Goal: Task Accomplishment & Management: Manage account settings

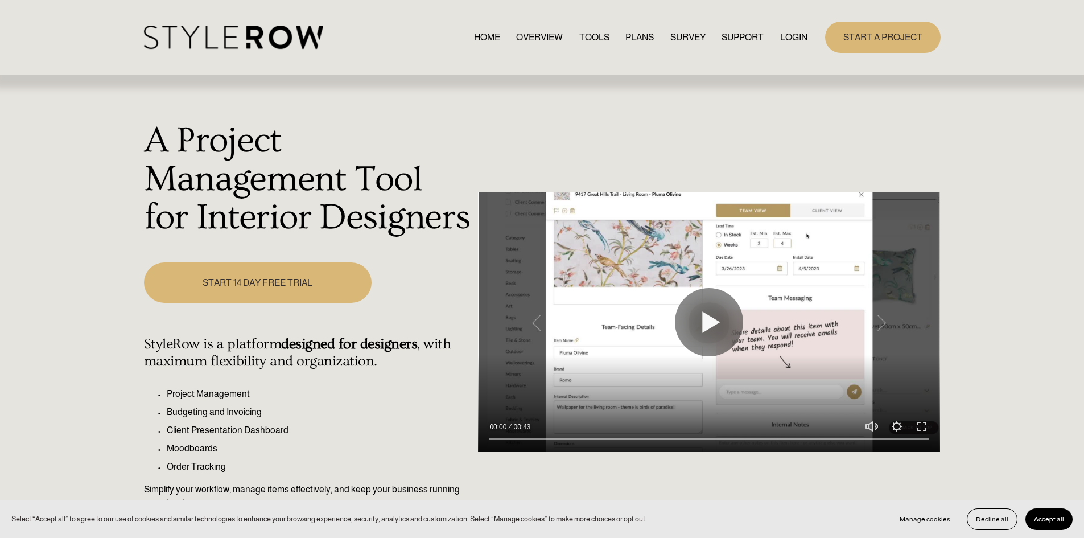
drag, startPoint x: 812, startPoint y: 38, endPoint x: 812, endPoint y: 44, distance: 6.3
click at [812, 44] on div "START A PROJECT" at bounding box center [873, 37] width 133 height 31
click at [801, 36] on link "LOGIN" at bounding box center [793, 37] width 27 height 15
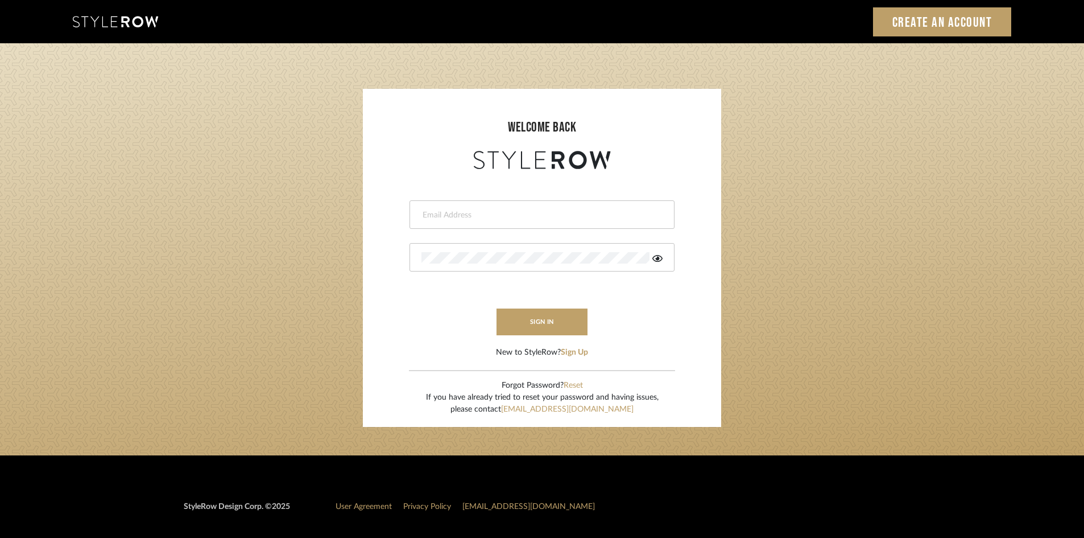
drag, startPoint x: 552, startPoint y: 211, endPoint x: 546, endPoint y: 193, distance: 18.9
click at [546, 193] on form "This field is required This field is required sign in New to StyleRow? Sign Up" at bounding box center [542, 265] width 336 height 187
type input "[PERSON_NAME][EMAIL_ADDRESS][DOMAIN_NAME]"
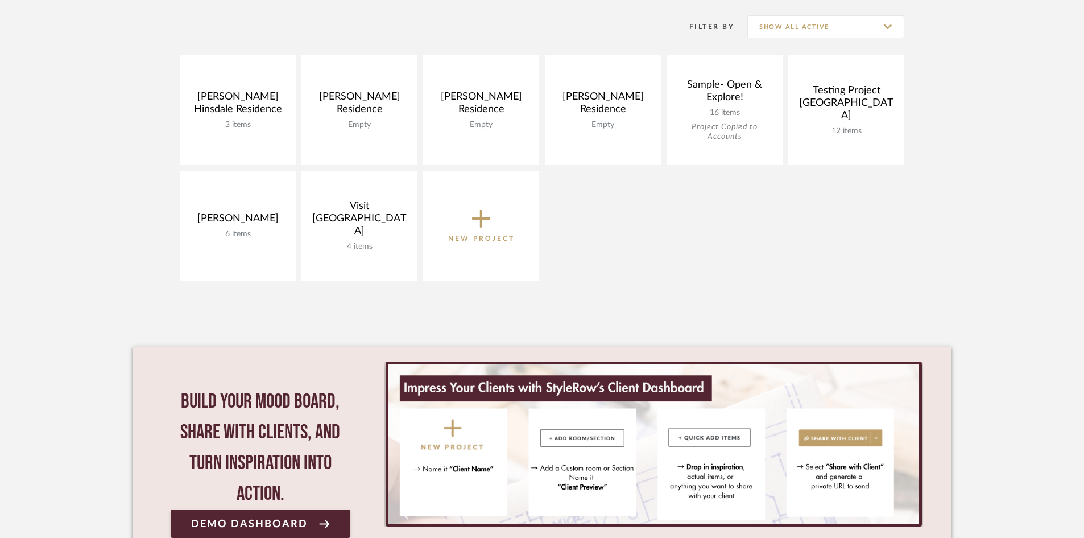
scroll to position [228, 0]
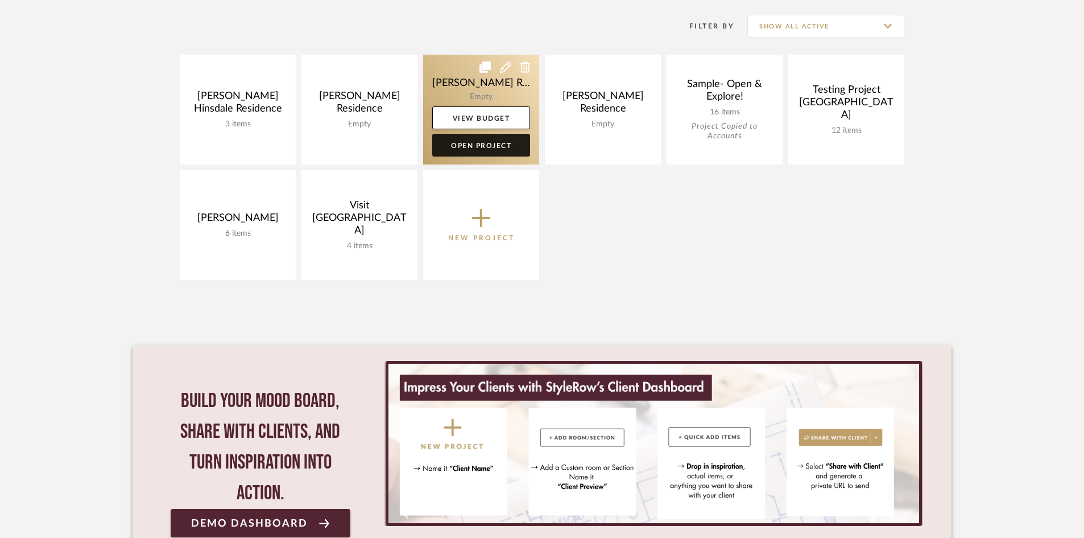
click at [506, 148] on link "Open Project" at bounding box center [481, 145] width 98 height 23
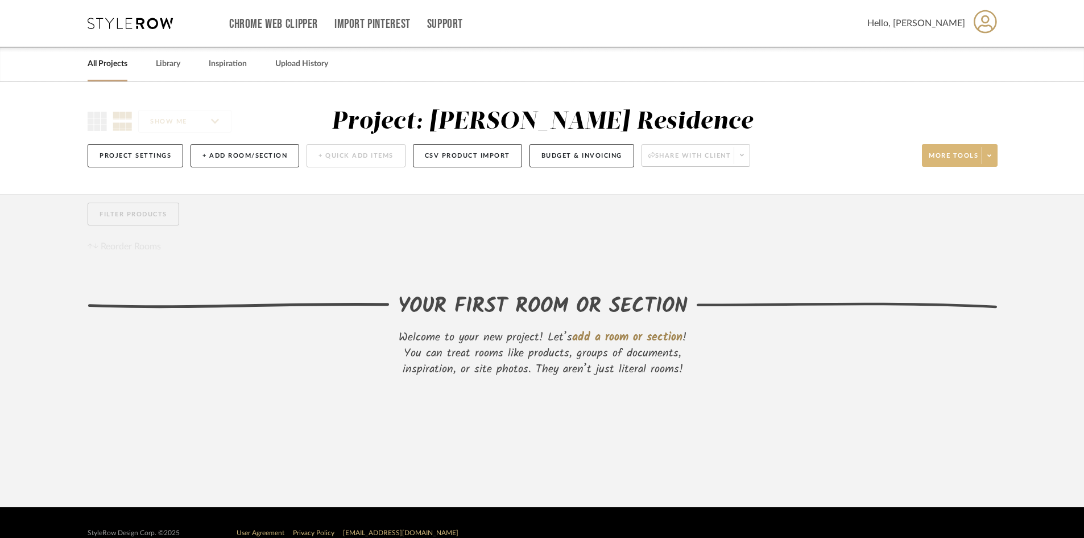
click at [983, 160] on span at bounding box center [990, 155] width 16 height 17
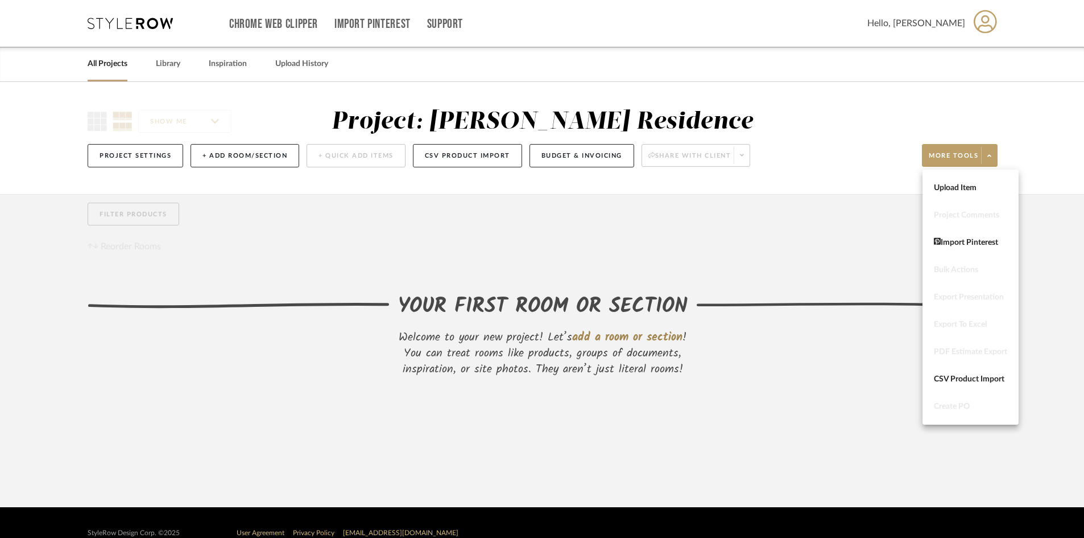
click at [391, 278] on div at bounding box center [542, 269] width 1084 height 538
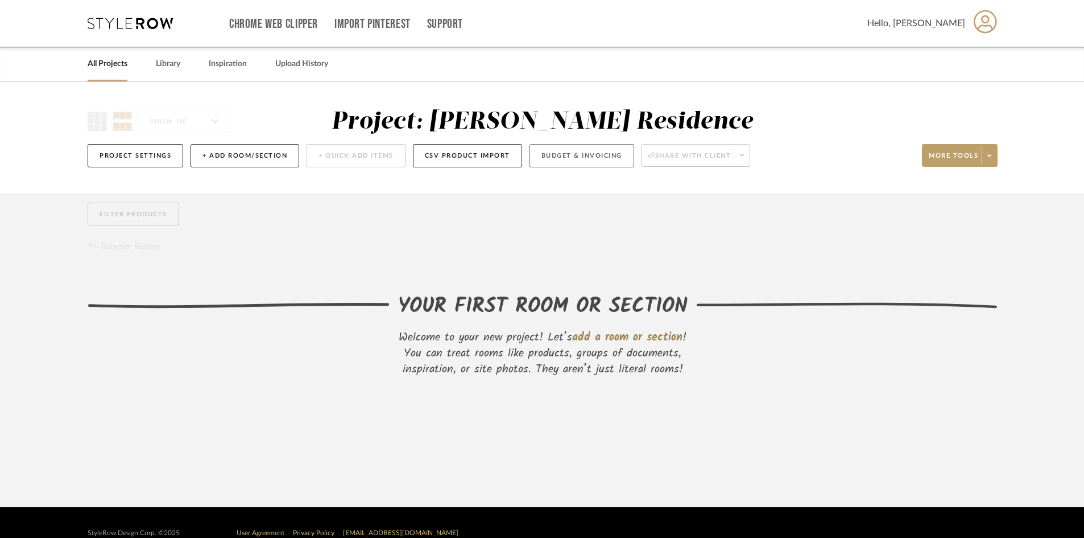
click at [580, 155] on button "Budget & Invoicing" at bounding box center [582, 155] width 105 height 23
click at [214, 162] on button "+ Add Room/Section" at bounding box center [245, 155] width 109 height 23
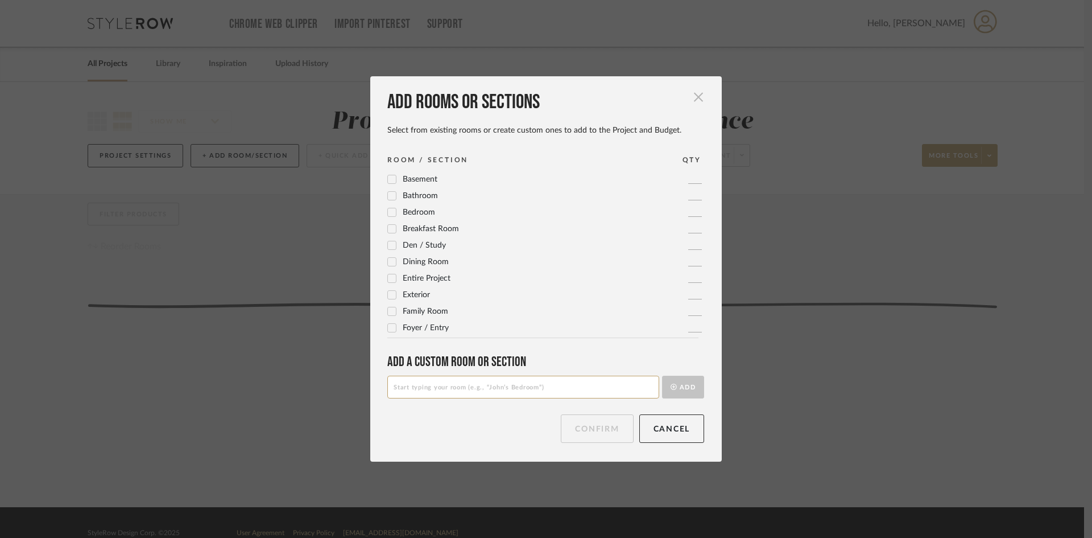
click at [691, 96] on span "button" at bounding box center [698, 96] width 23 height 23
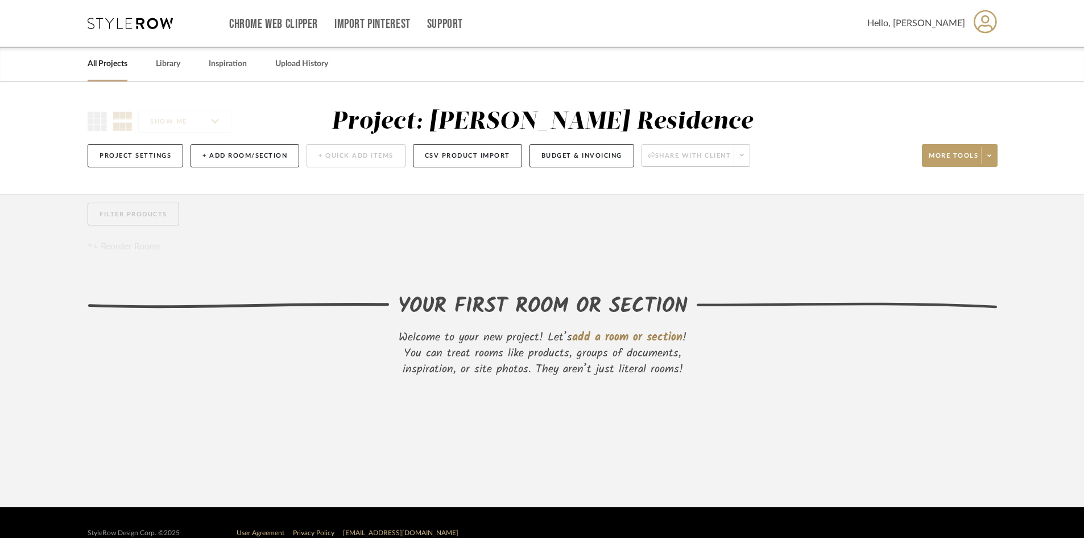
click at [119, 63] on link "All Projects" at bounding box center [108, 63] width 40 height 15
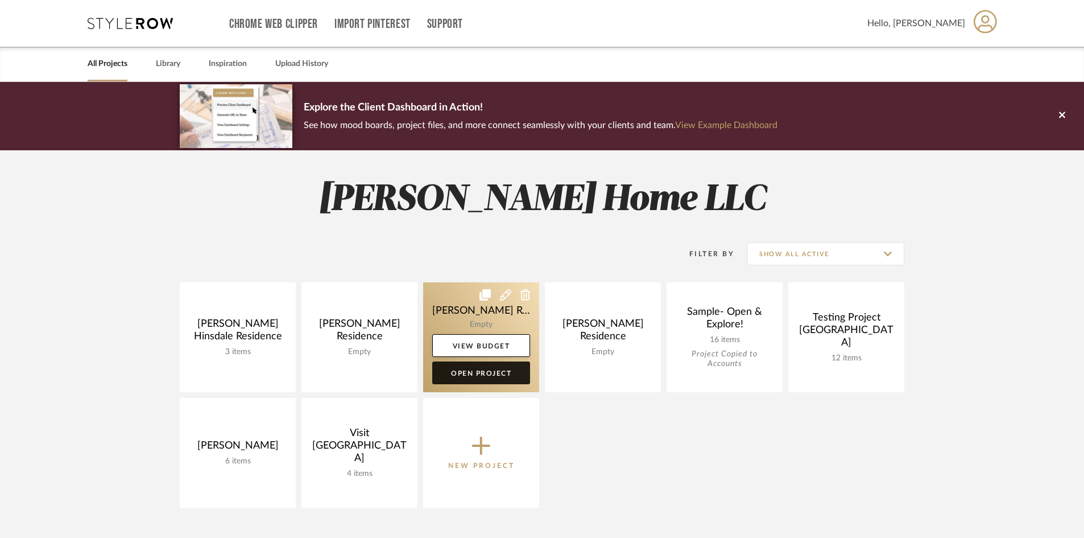
click at [459, 376] on link "Open Project" at bounding box center [481, 372] width 98 height 23
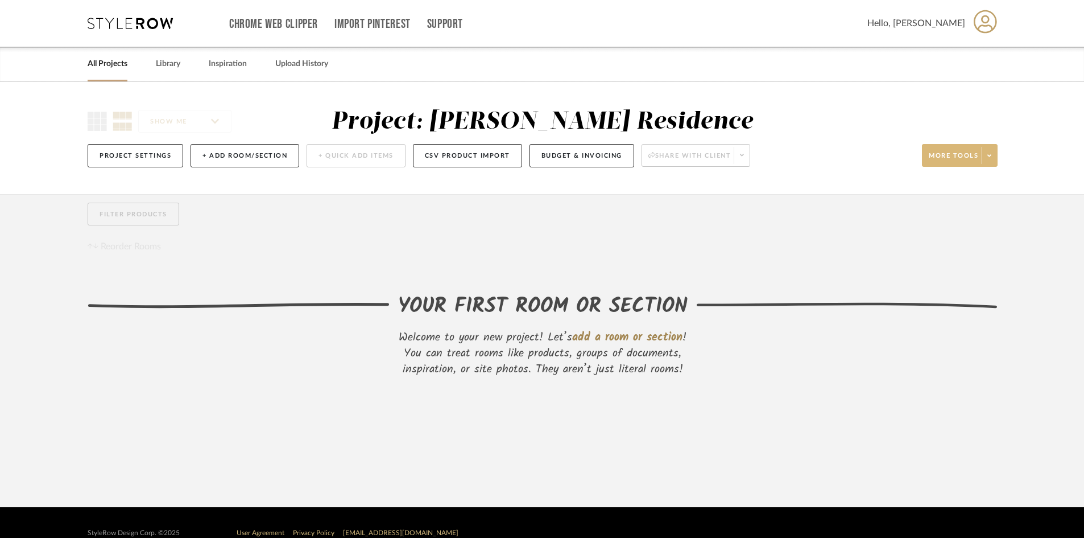
click at [988, 163] on span at bounding box center [990, 155] width 16 height 17
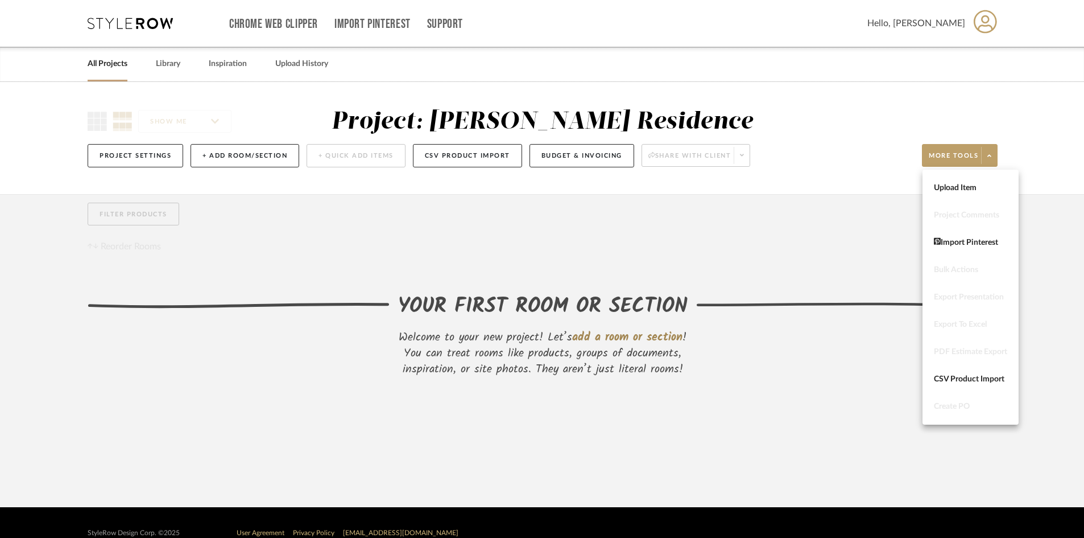
click at [200, 221] on div at bounding box center [542, 269] width 1084 height 538
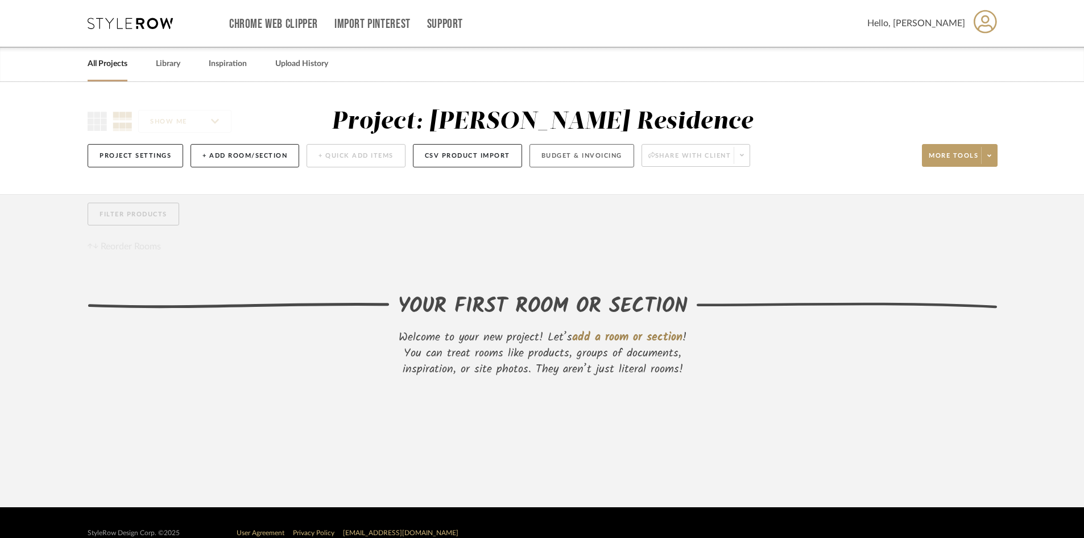
click at [570, 152] on button "Budget & Invoicing" at bounding box center [582, 155] width 105 height 23
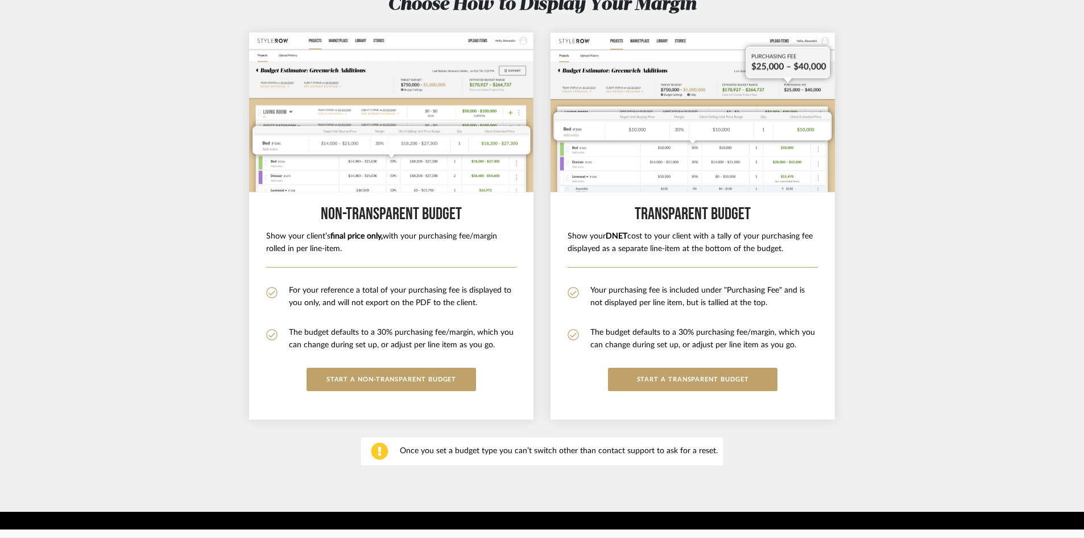
scroll to position [130, 0]
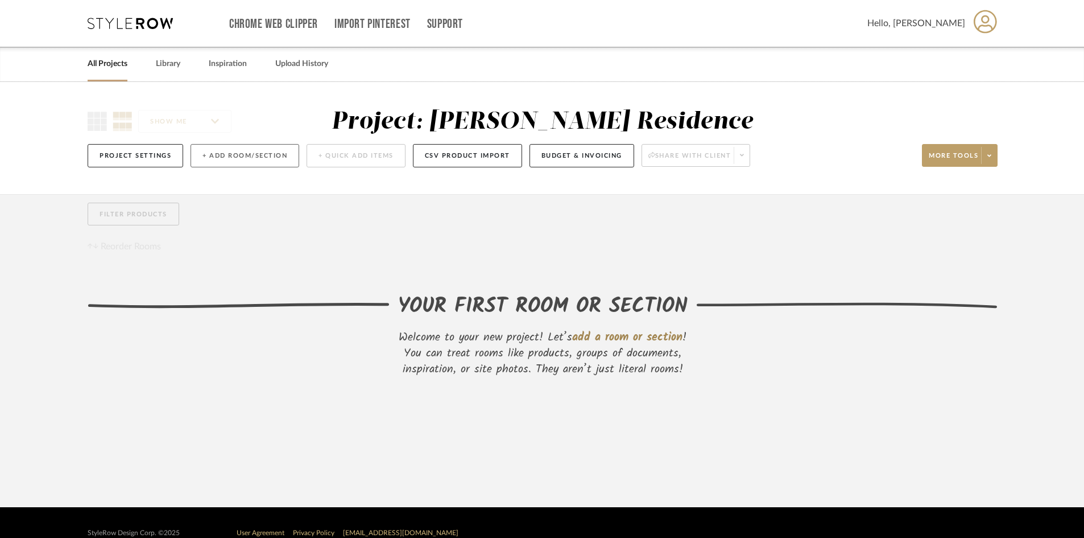
click at [267, 160] on button "+ Add Room/Section" at bounding box center [245, 155] width 109 height 23
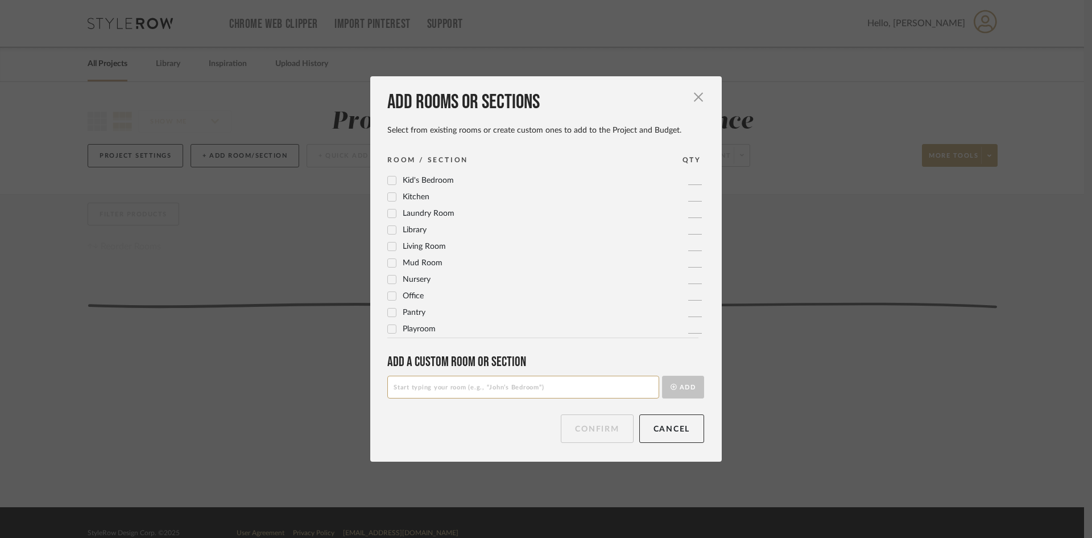
scroll to position [380, 0]
click at [440, 389] on input at bounding box center [523, 387] width 272 height 23
click at [417, 389] on input "Uncat" at bounding box center [523, 387] width 272 height 23
click at [471, 386] on input "Uncat" at bounding box center [523, 387] width 272 height 23
type input "U"
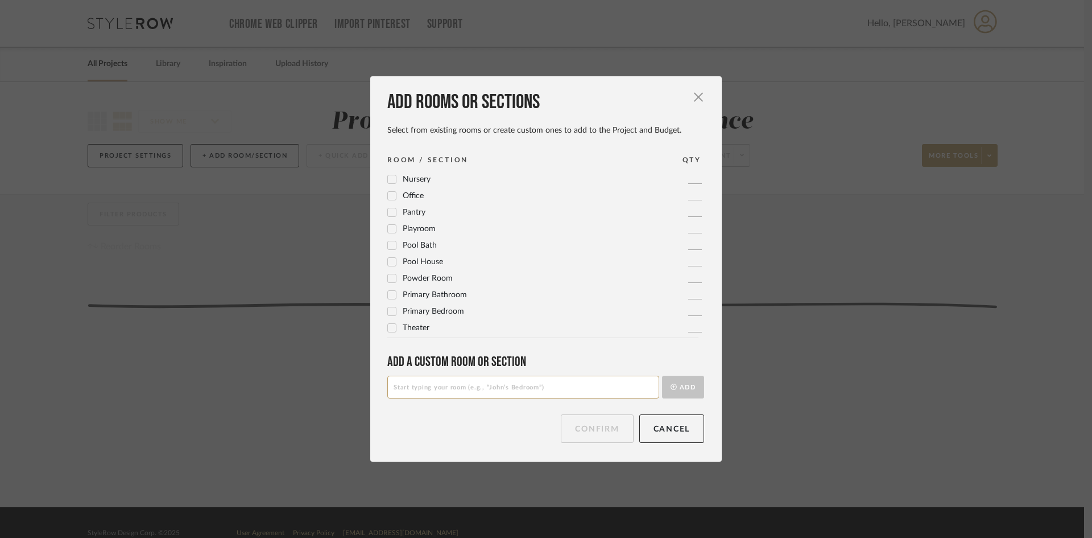
click at [544, 398] on input at bounding box center [523, 387] width 272 height 23
click at [519, 382] on input at bounding box center [523, 387] width 272 height 23
paste input "uncategorized"
type input "uncategorized"
click at [671, 387] on icon "submit" at bounding box center [674, 386] width 6 height 6
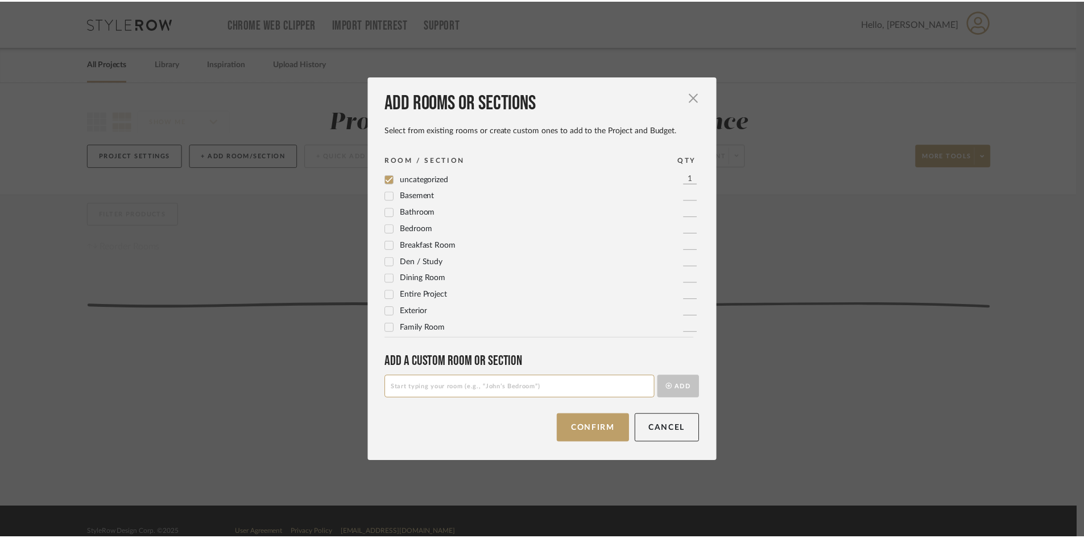
scroll to position [0, 0]
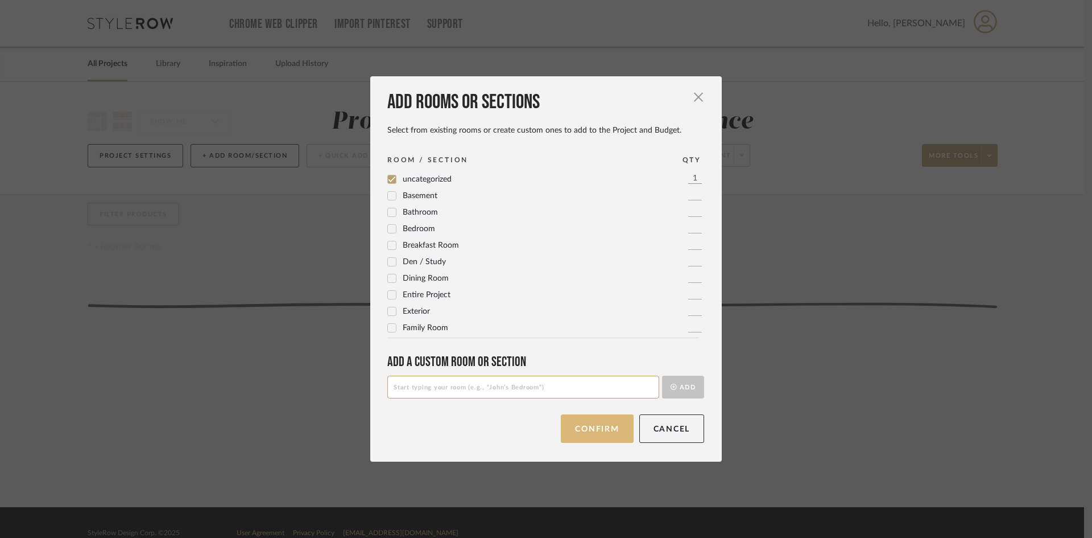
drag, startPoint x: 583, startPoint y: 428, endPoint x: 652, endPoint y: 395, distance: 77.1
click at [583, 430] on button "Confirm" at bounding box center [597, 428] width 72 height 28
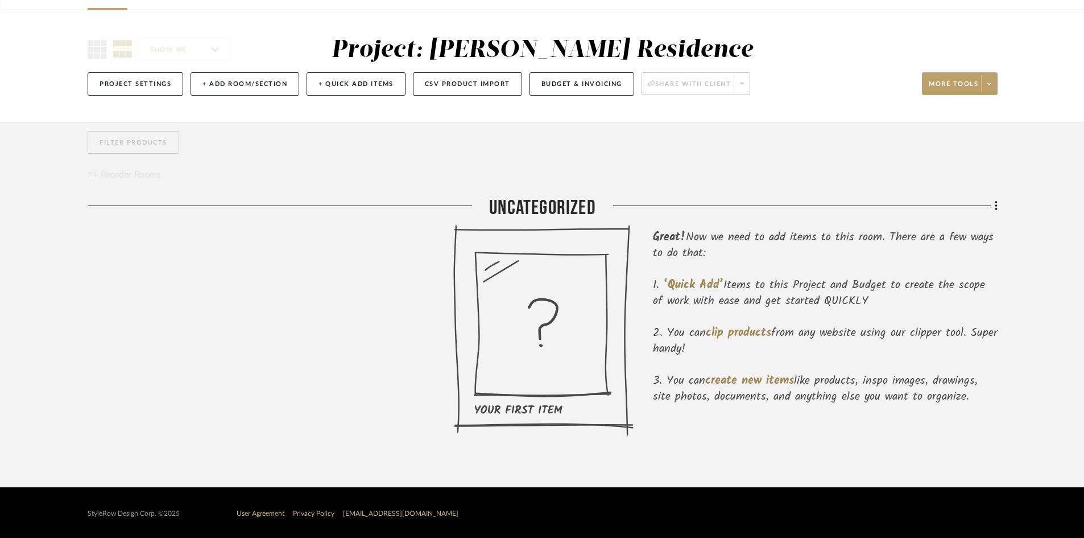
scroll to position [73, 0]
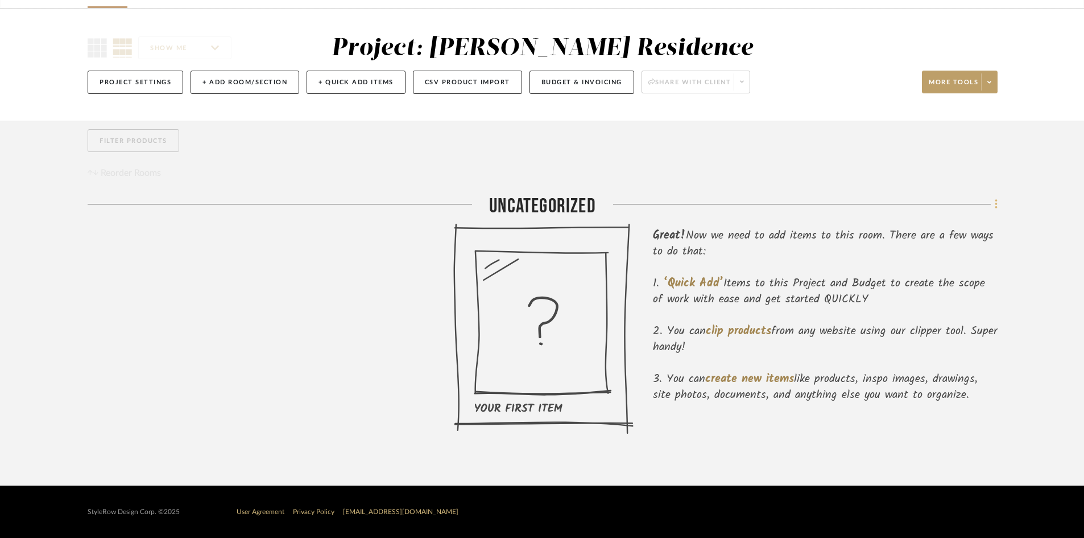
click at [993, 205] on fa-icon at bounding box center [994, 205] width 7 height 19
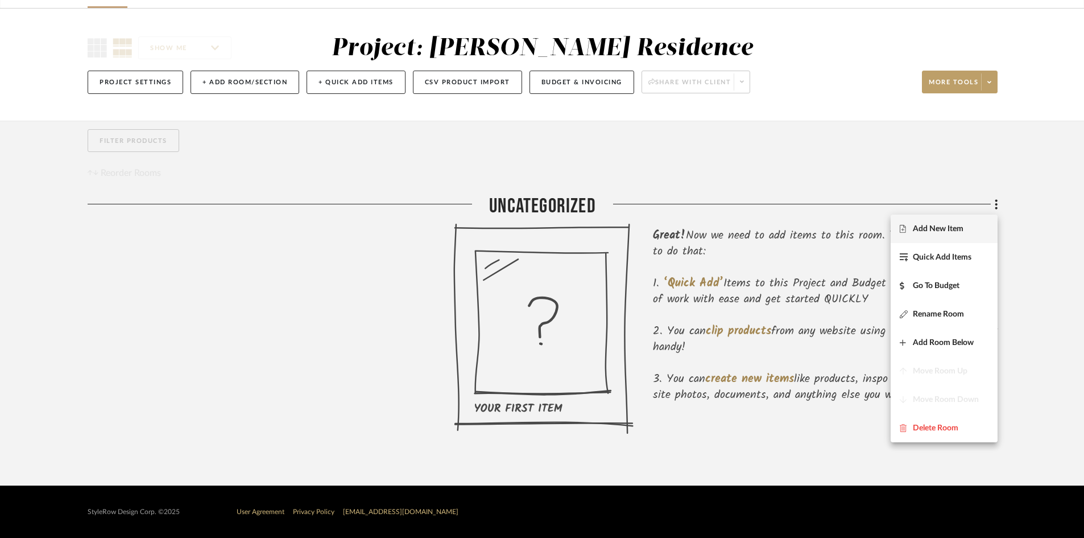
click at [954, 225] on span "Add New Item" at bounding box center [938, 229] width 51 height 10
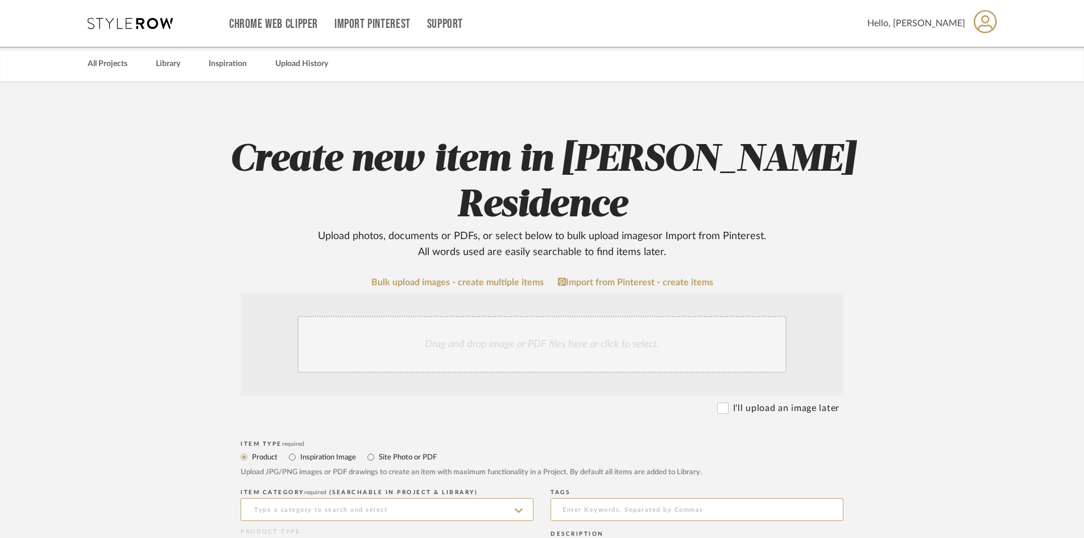
click at [535, 316] on div "Drag and drop image or PDF files here or click to select." at bounding box center [542, 344] width 489 height 57
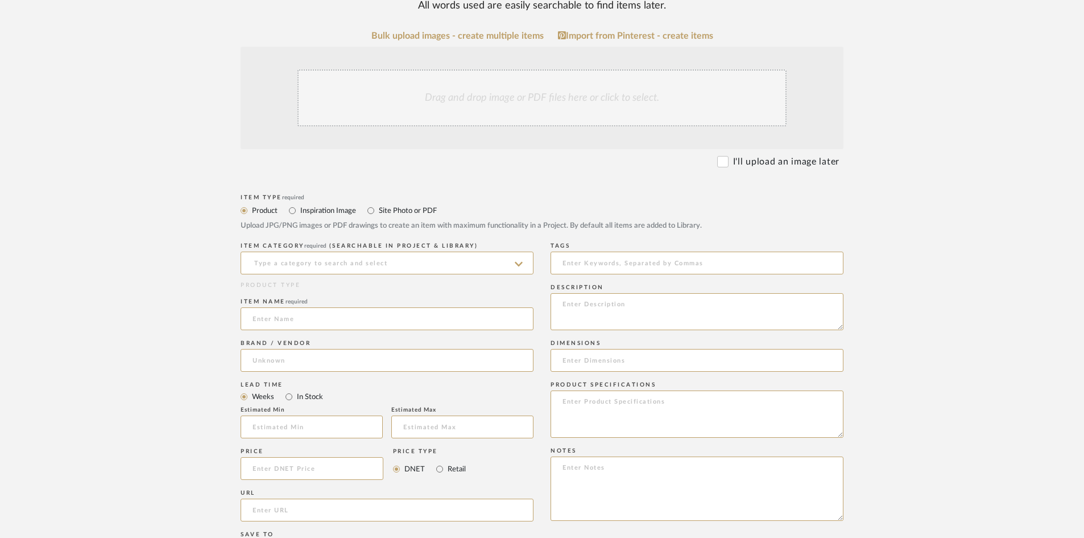
scroll to position [88, 0]
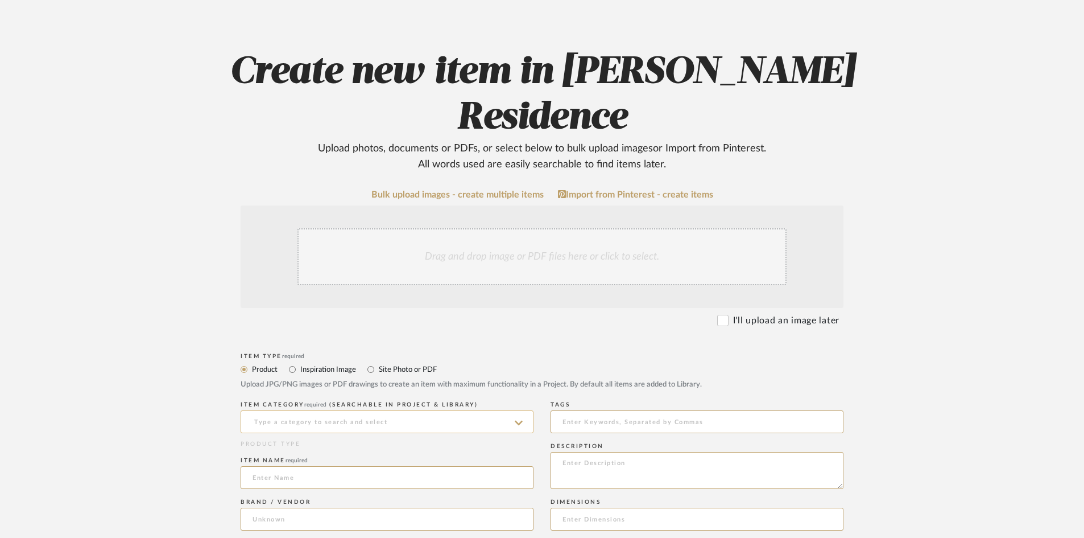
click at [299, 410] on input at bounding box center [387, 421] width 293 height 23
type input "Design Fee"
drag, startPoint x: 492, startPoint y: 391, endPoint x: 481, endPoint y: 398, distance: 12.3
click at [484, 398] on div "ITEM CATEGORY required (Searchable in Project & Library) This field is required…" at bounding box center [387, 542] width 293 height 288
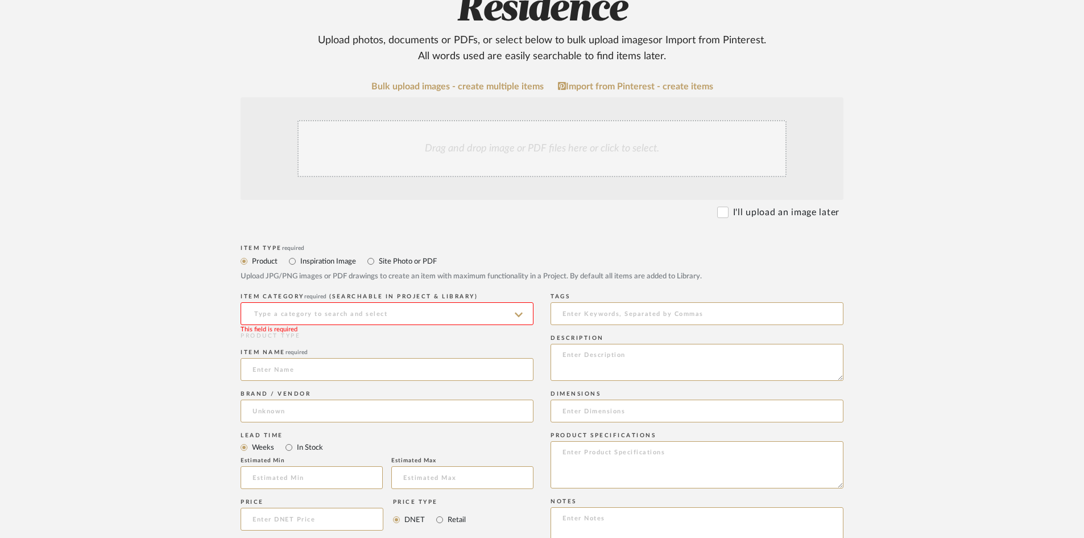
scroll to position [201, 0]
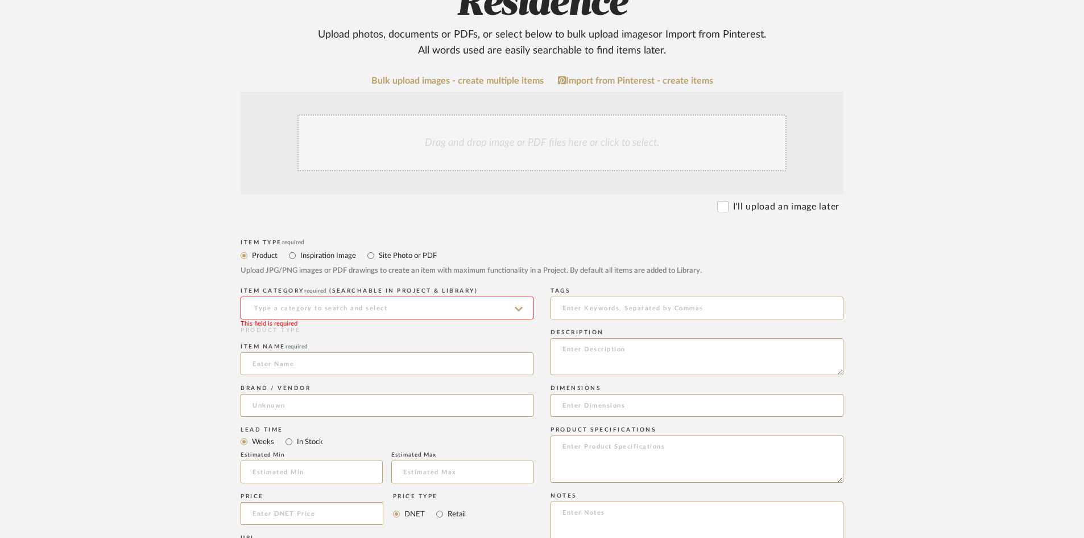
click at [204, 329] on form "Bulk upload images - create multiple items Import from Pinterest - create items…" at bounding box center [542, 488] width 725 height 825
click at [524, 296] on input at bounding box center [387, 307] width 293 height 23
click at [358, 294] on div "Paint" at bounding box center [387, 291] width 292 height 29
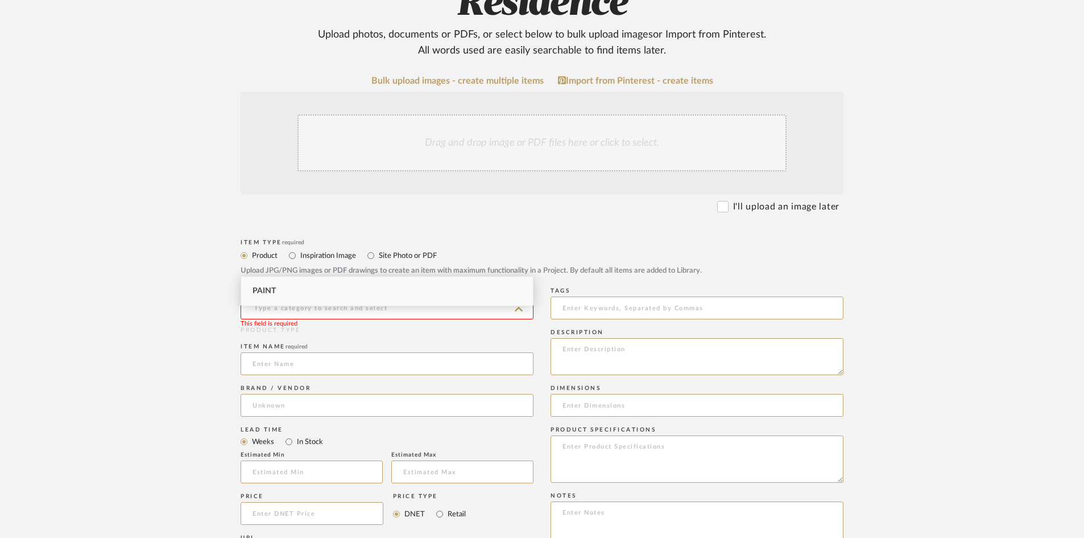
type input "Paint"
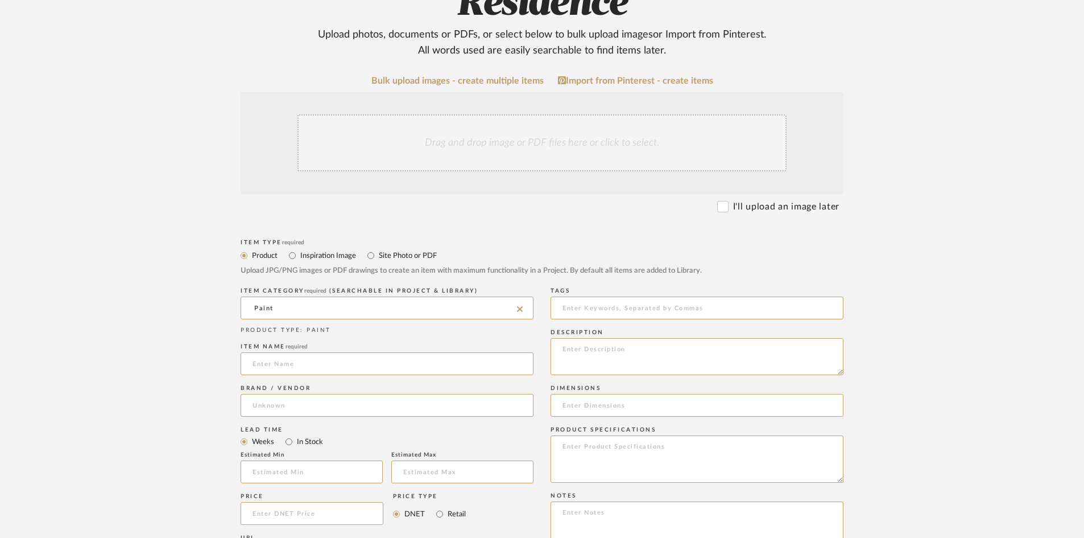
click at [520, 304] on icon at bounding box center [520, 308] width 6 height 9
click at [355, 382] on div "Brand / Vendor" at bounding box center [387, 403] width 293 height 42
click at [361, 352] on input at bounding box center [387, 363] width 293 height 23
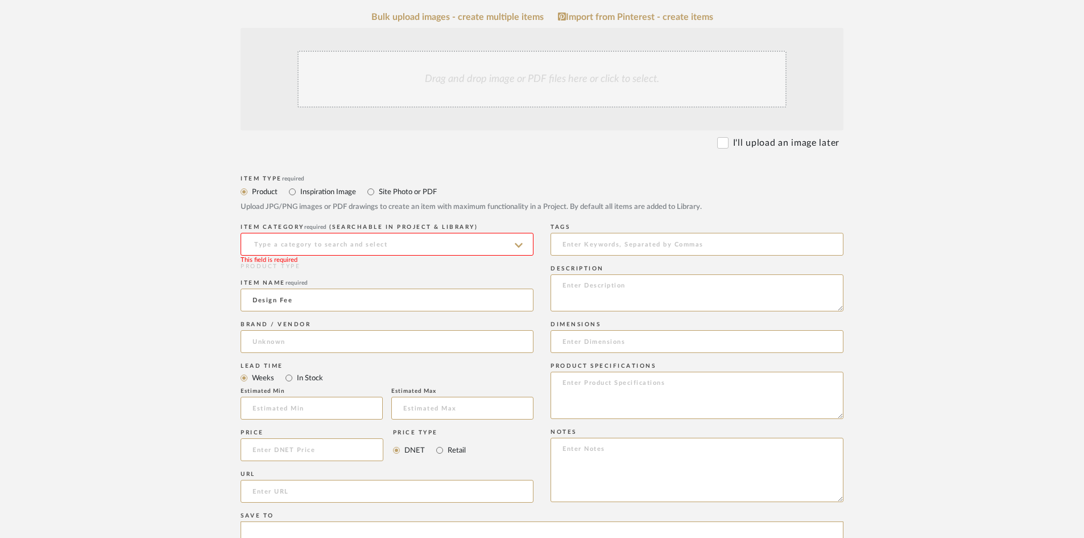
scroll to position [258, 0]
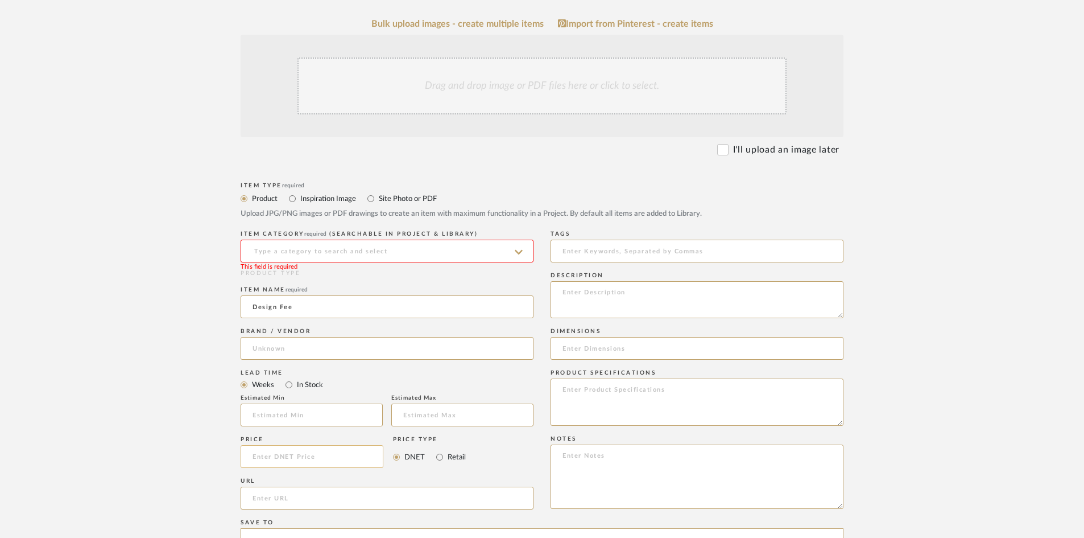
type input "Design Fee"
click at [312, 445] on input at bounding box center [312, 456] width 143 height 23
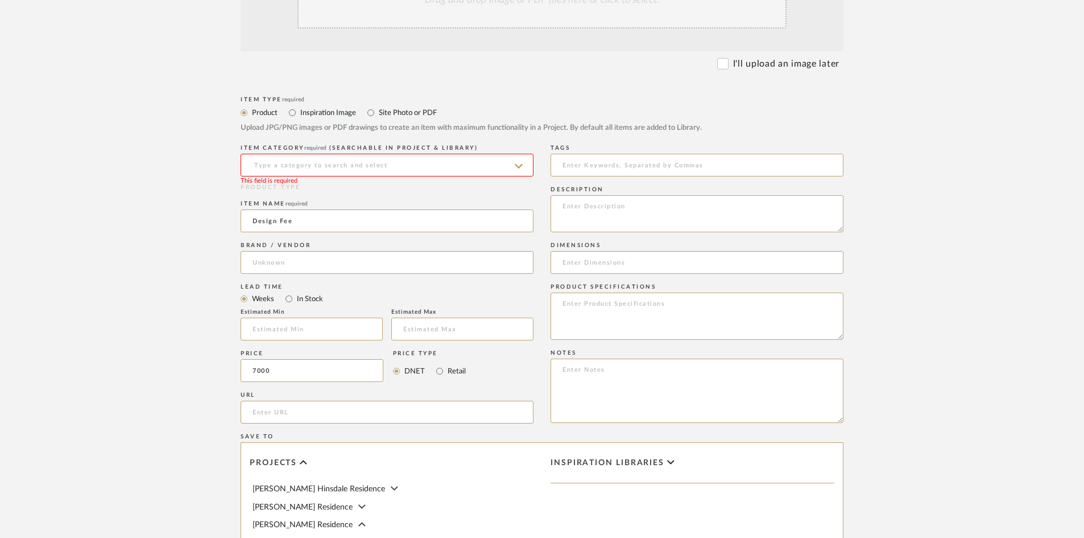
scroll to position [600, 0]
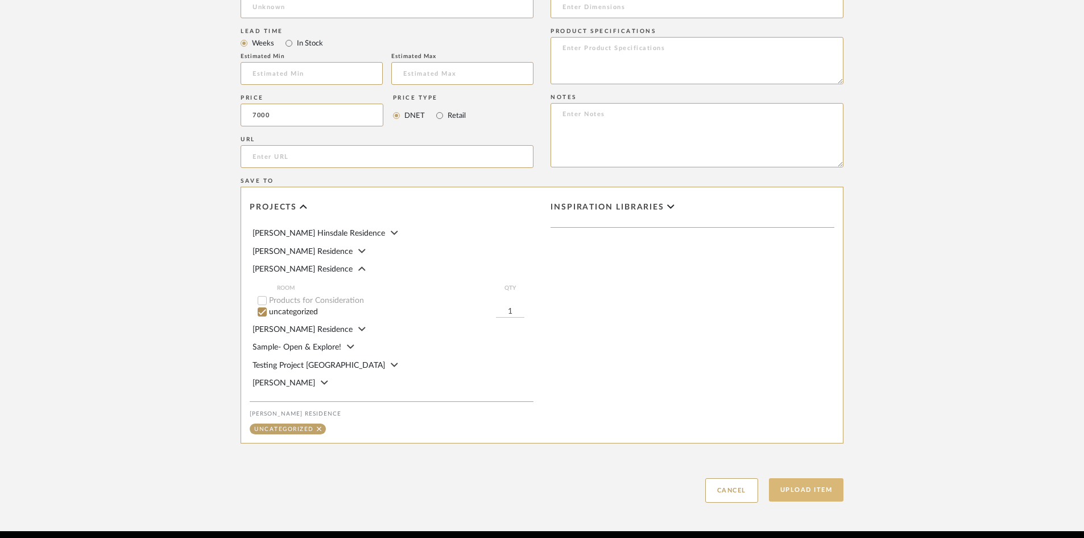
type input "$7,000.00"
drag, startPoint x: 816, startPoint y: 451, endPoint x: 829, endPoint y: 461, distance: 16.6
click at [817, 478] on button "Upload Item" at bounding box center [806, 489] width 75 height 23
drag, startPoint x: 273, startPoint y: 249, endPoint x: 287, endPoint y: 248, distance: 14.8
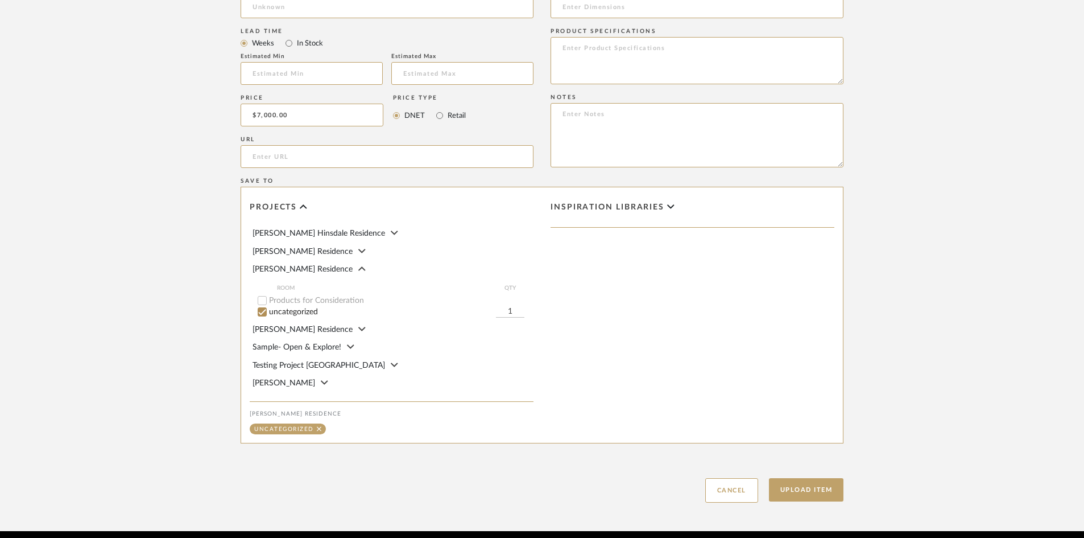
click at [274, 295] on div "Products for Consideration" at bounding box center [396, 300] width 276 height 11
click at [820, 478] on button "Upload Item" at bounding box center [806, 489] width 75 height 23
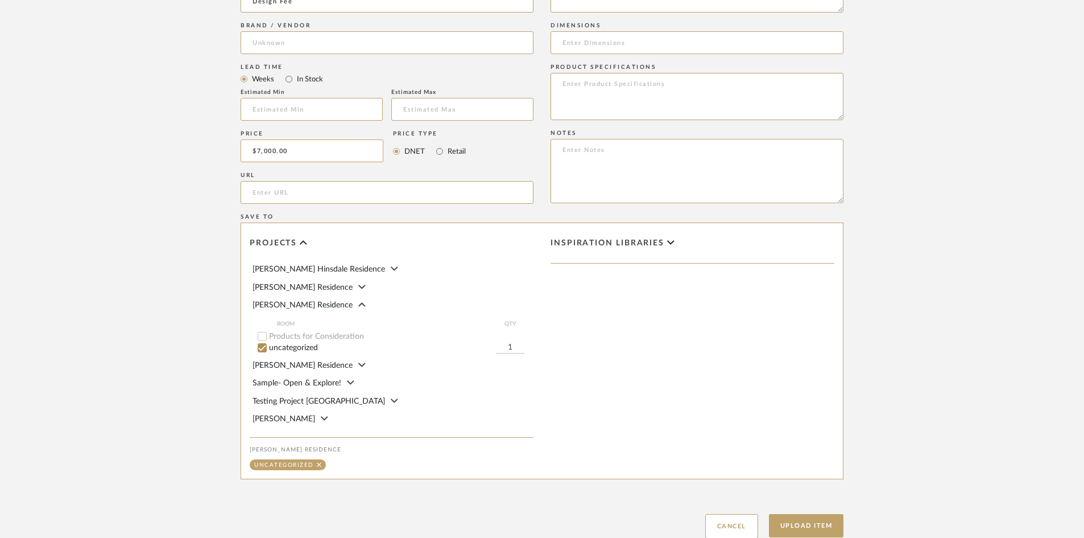
scroll to position [258, 0]
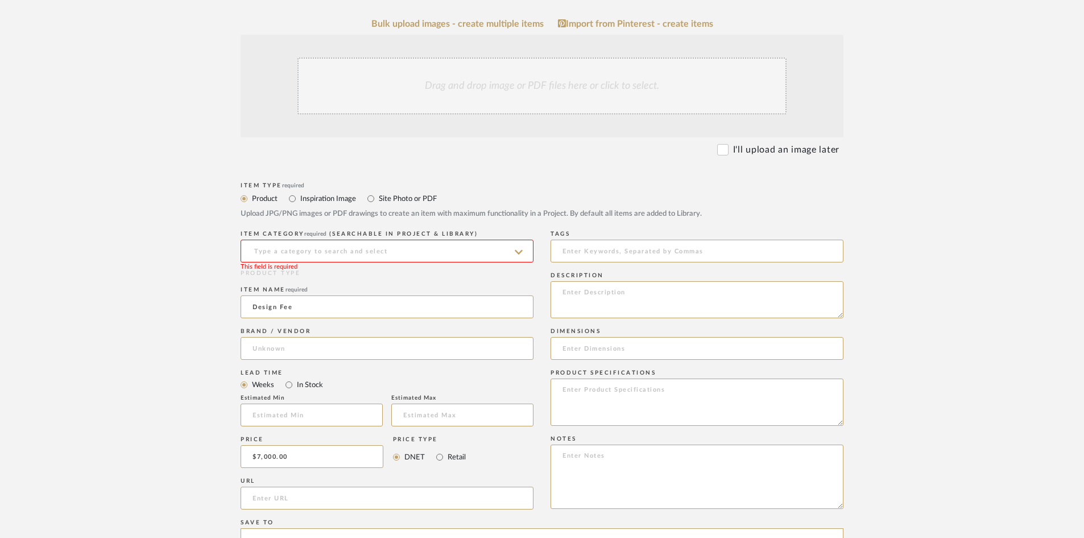
click at [344, 240] on input at bounding box center [387, 251] width 293 height 23
click at [217, 195] on form "Bulk upload images - create multiple items Import from Pinterest - create items…" at bounding box center [542, 431] width 725 height 825
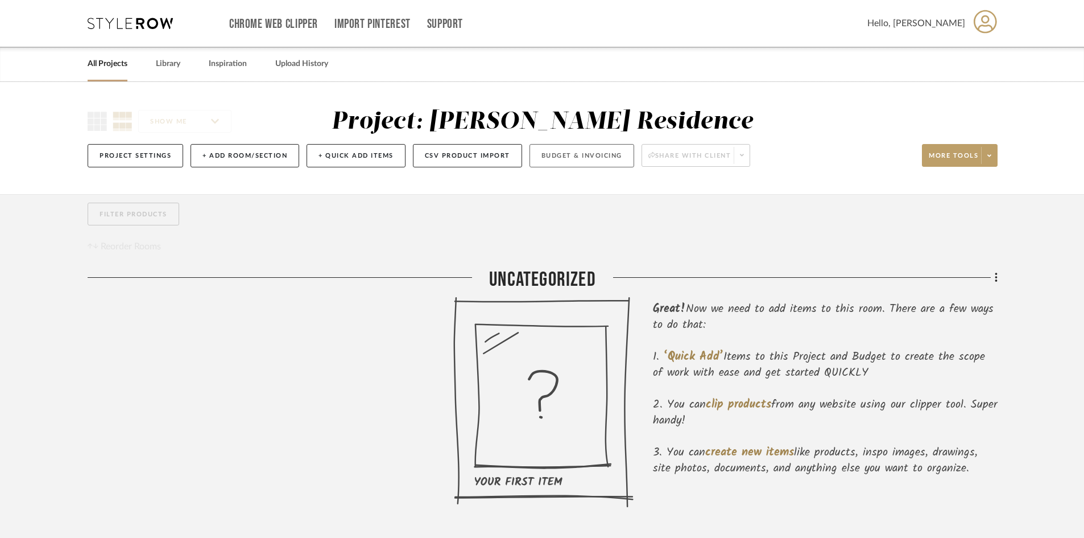
click at [571, 156] on button "Budget & Invoicing" at bounding box center [582, 155] width 105 height 23
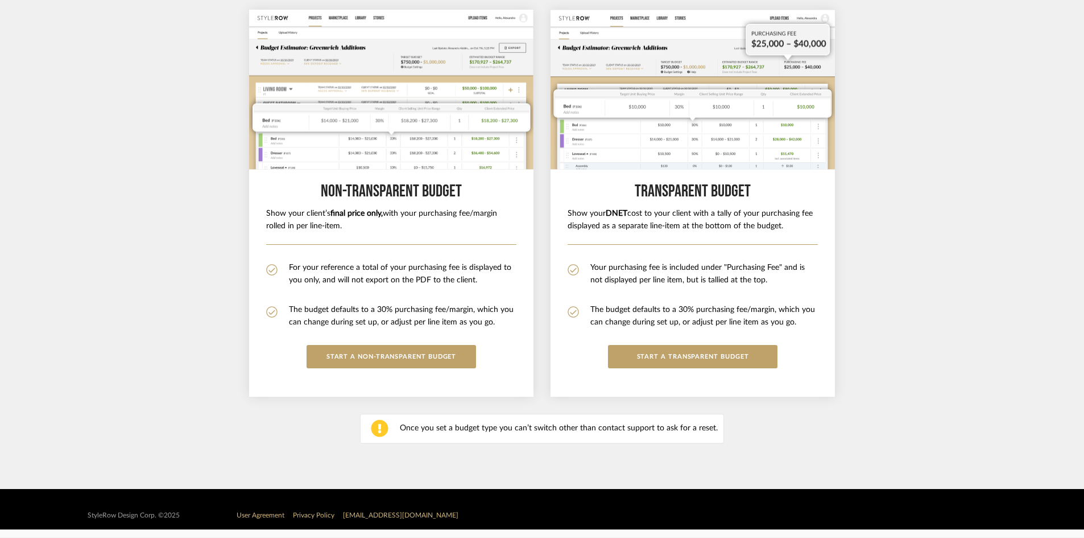
scroll to position [130, 0]
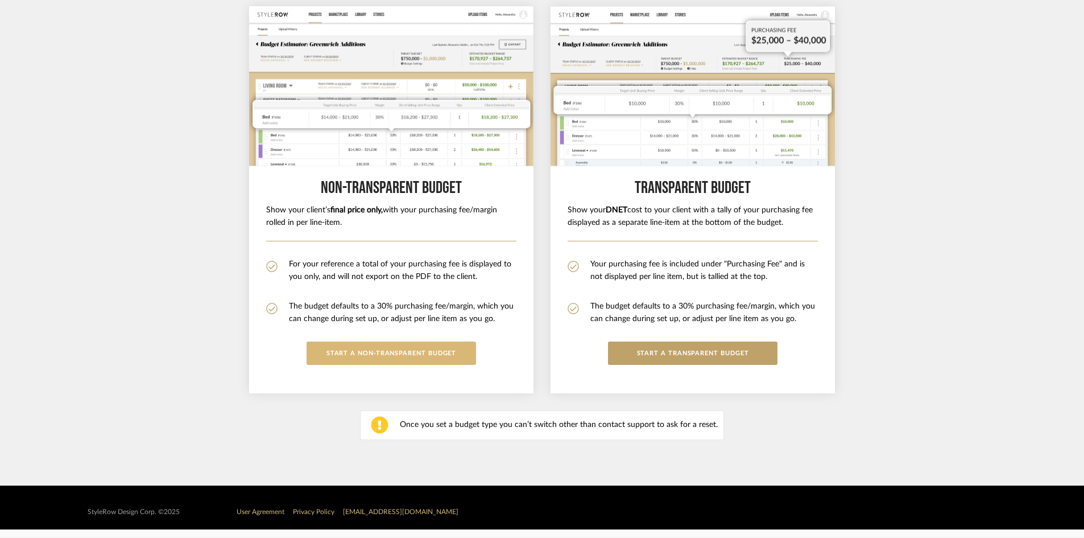
click at [376, 343] on button "START A Non-Transparent BUDGET" at bounding box center [392, 352] width 170 height 23
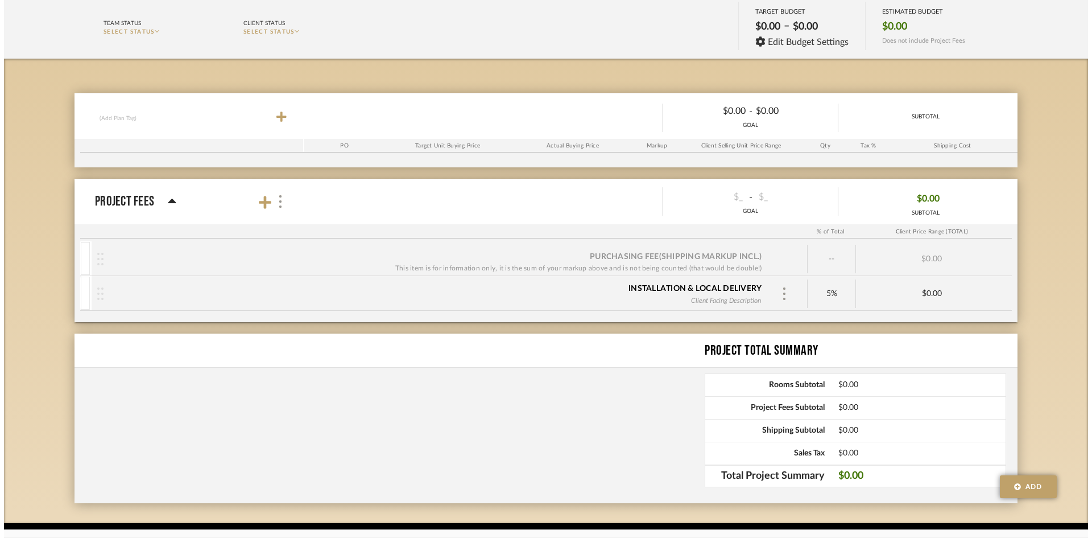
scroll to position [0, 0]
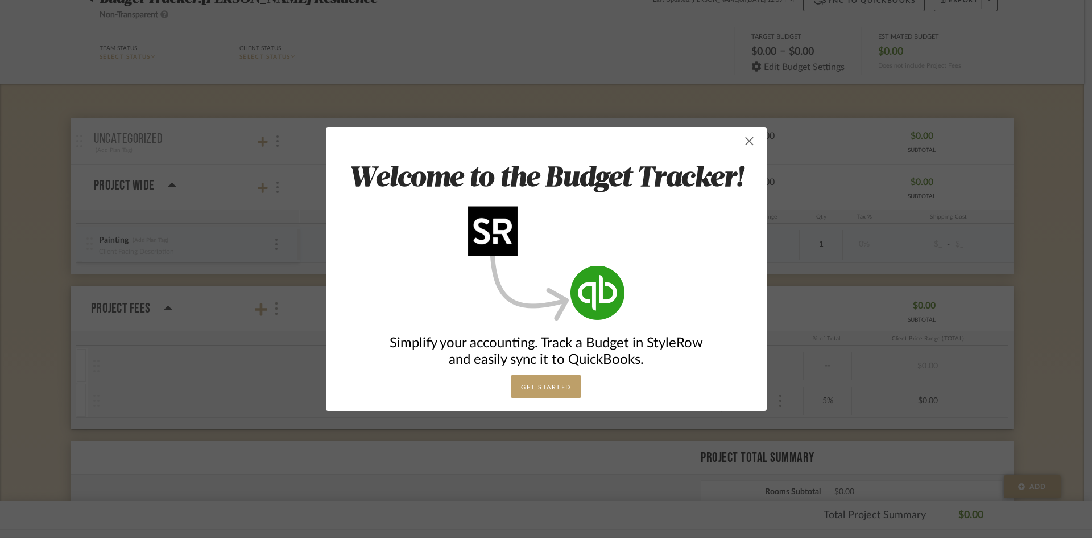
click at [739, 142] on span "button" at bounding box center [750, 141] width 23 height 23
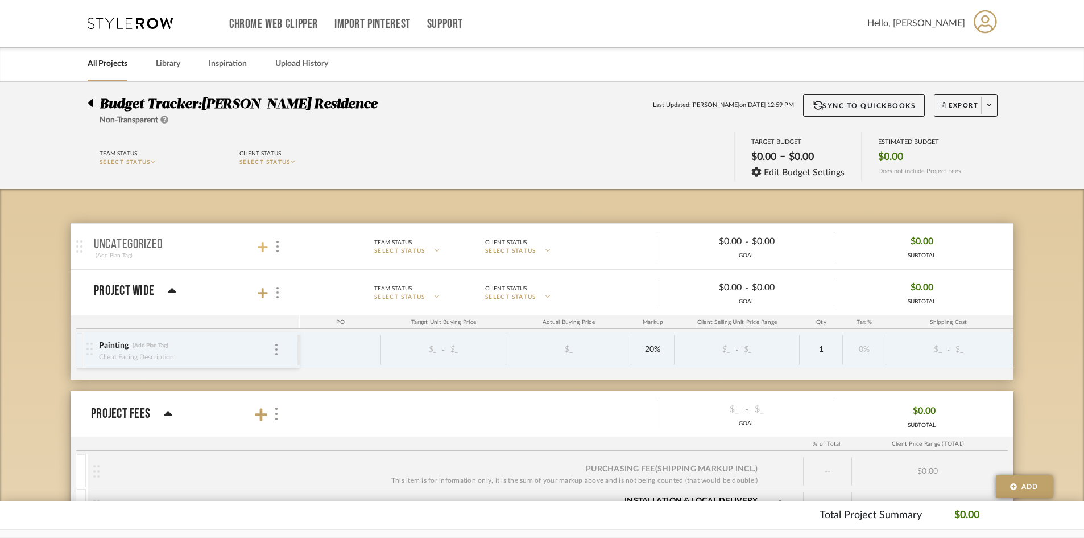
click at [261, 241] on icon at bounding box center [263, 246] width 10 height 11
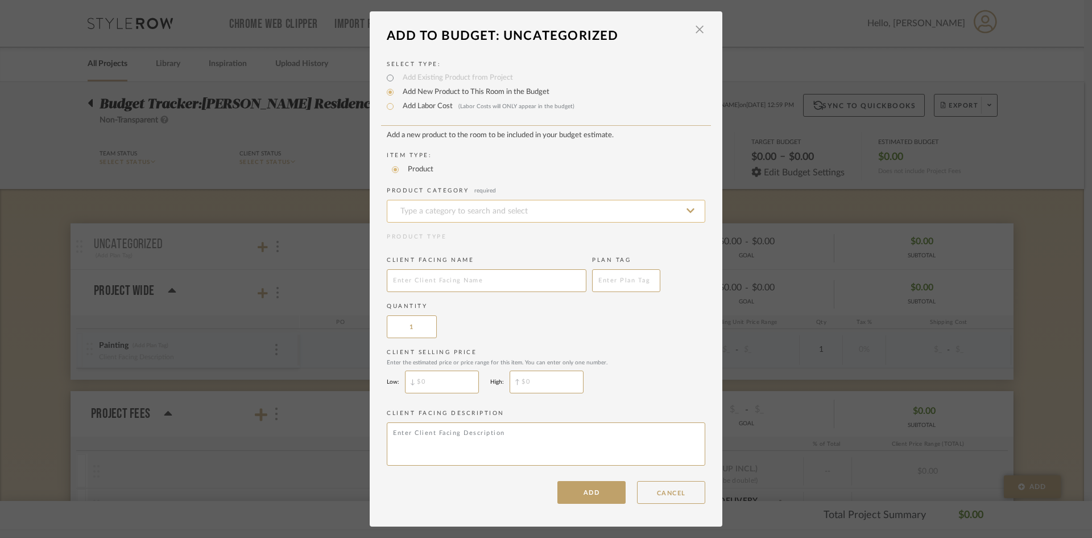
click at [468, 206] on input at bounding box center [546, 211] width 319 height 23
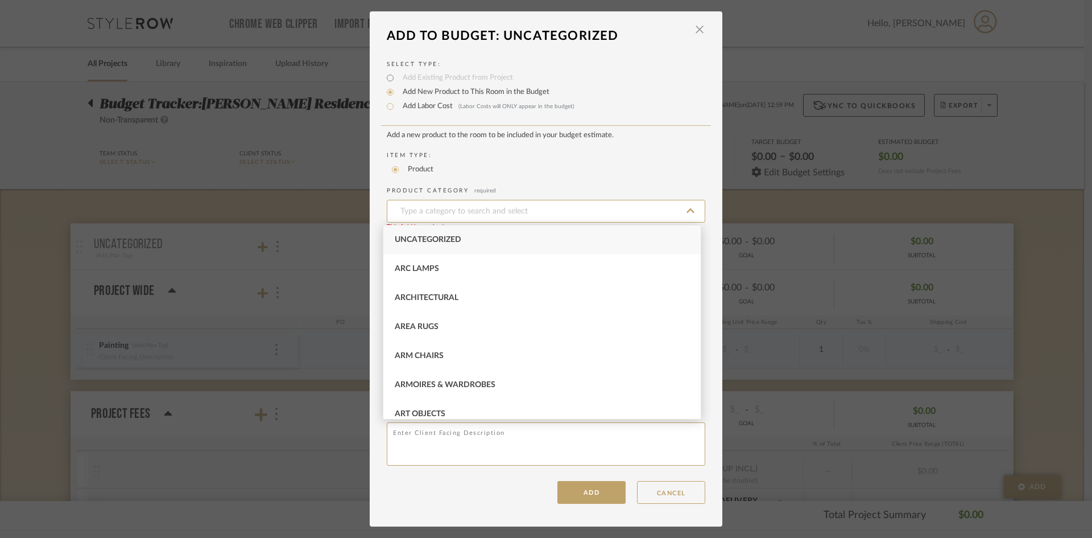
click at [473, 240] on div "Uncategorized" at bounding box center [541, 239] width 317 height 29
type input "Uncategorized"
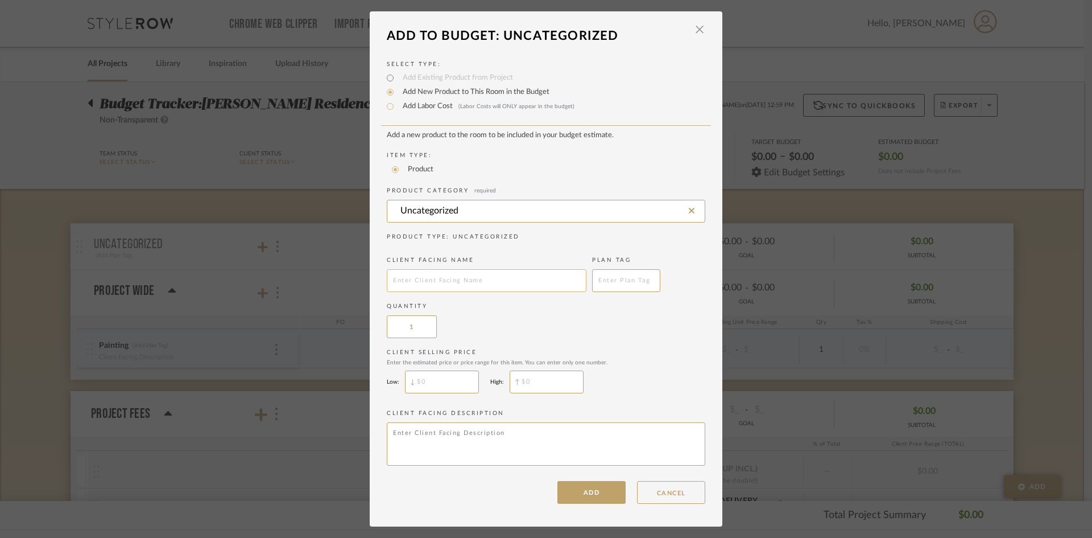
click at [458, 282] on input "text" at bounding box center [487, 280] width 200 height 23
type input "Design Fee"
type input "$"
click at [446, 373] on input "$" at bounding box center [442, 381] width 74 height 23
click at [386, 111] on input "Add Labor Cost (Labor Costs will ONLY appear in the budget)" at bounding box center [390, 107] width 14 height 14
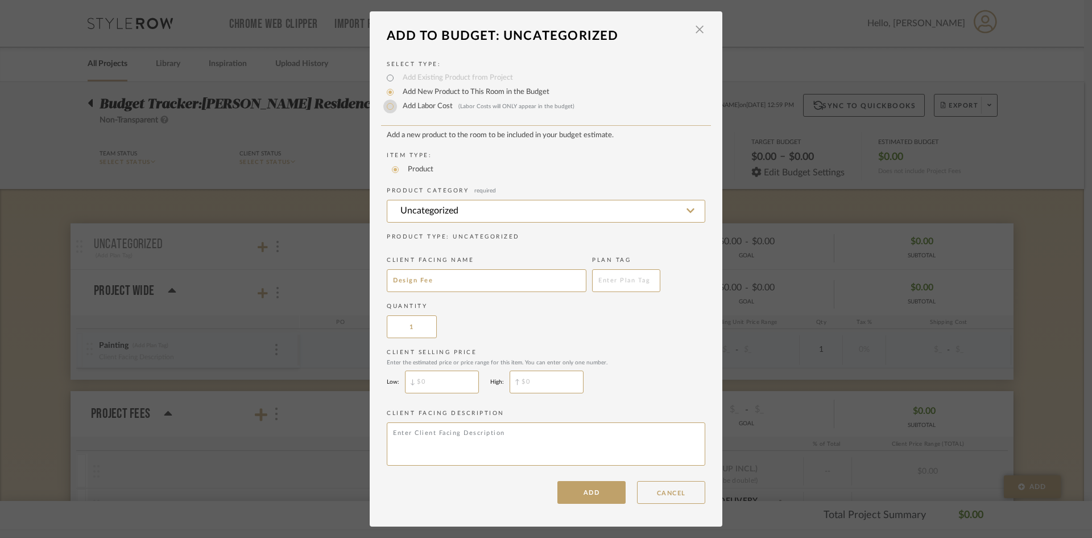
radio input "true"
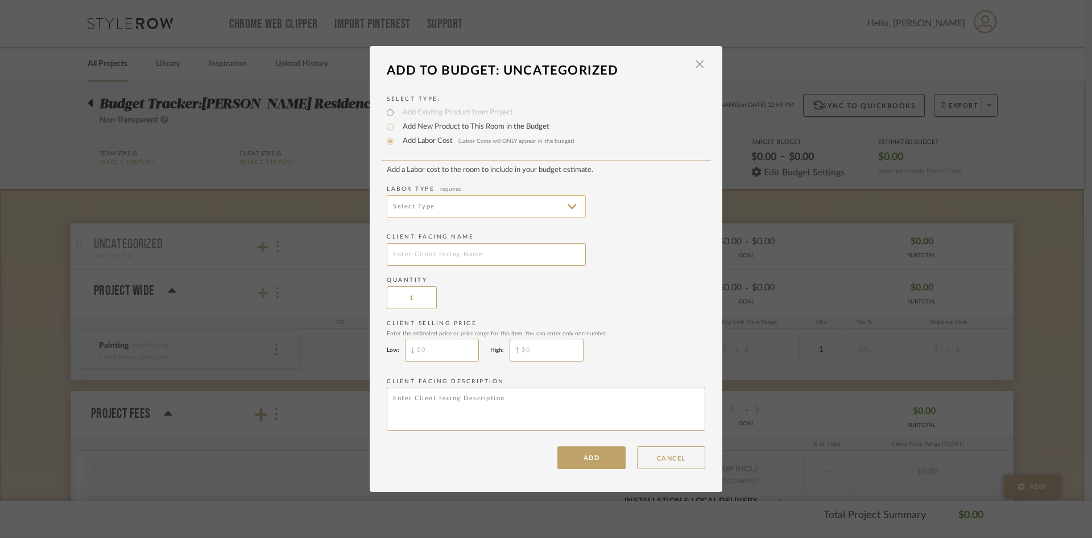
click at [453, 204] on input at bounding box center [486, 206] width 199 height 23
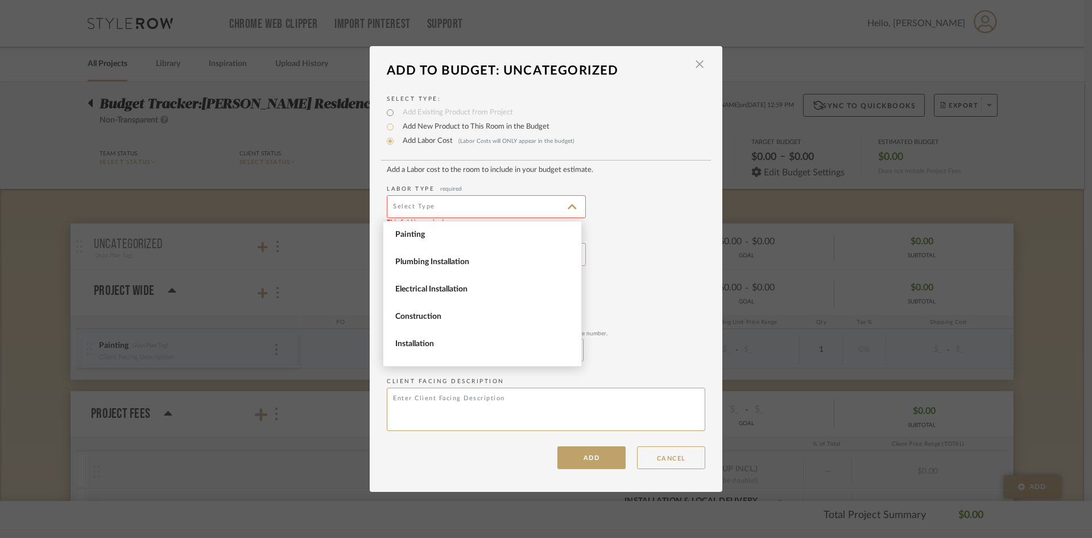
click at [612, 210] on div "Labor Type required This field is required" at bounding box center [546, 201] width 319 height 33
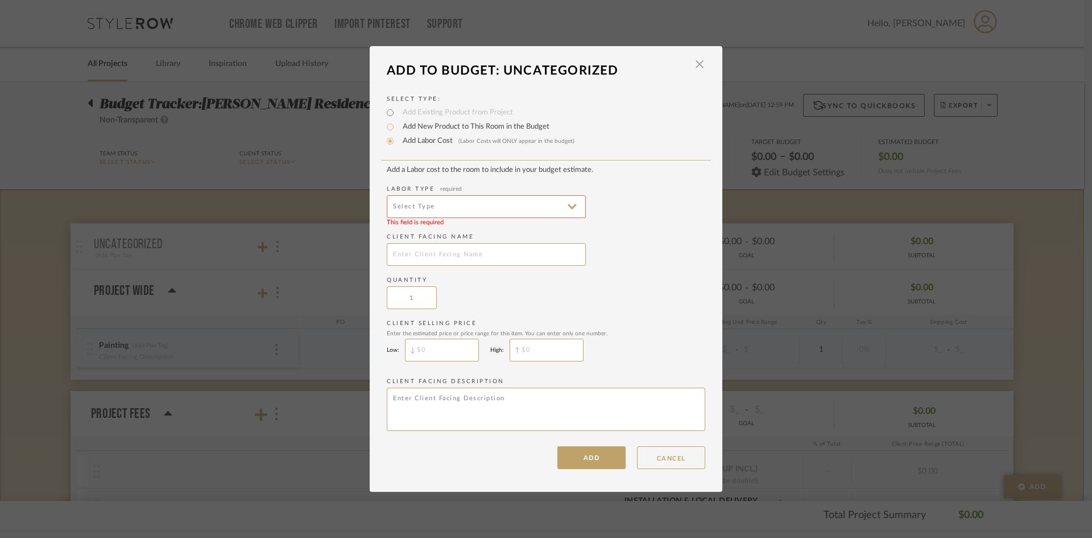
drag, startPoint x: 455, startPoint y: 180, endPoint x: 463, endPoint y: 211, distance: 31.6
click at [455, 183] on add-labor-cost "Add a Labor cost to the room to include in your budget estimate. Labor Type req…" at bounding box center [546, 300] width 319 height 269
click at [463, 211] on input at bounding box center [486, 206] width 199 height 23
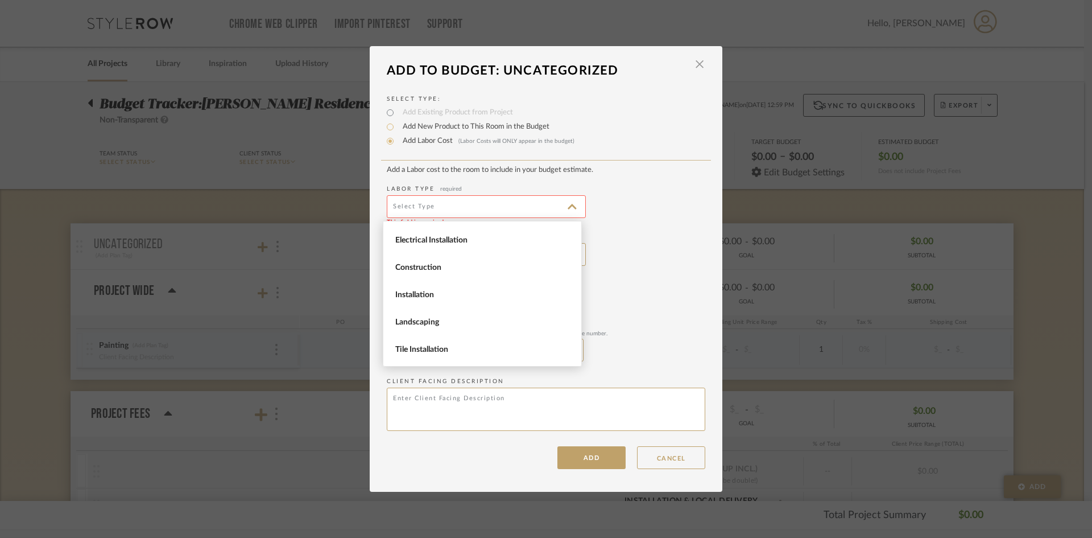
scroll to position [156, 0]
click at [632, 248] on div "Client Facing Name" at bounding box center [546, 249] width 319 height 33
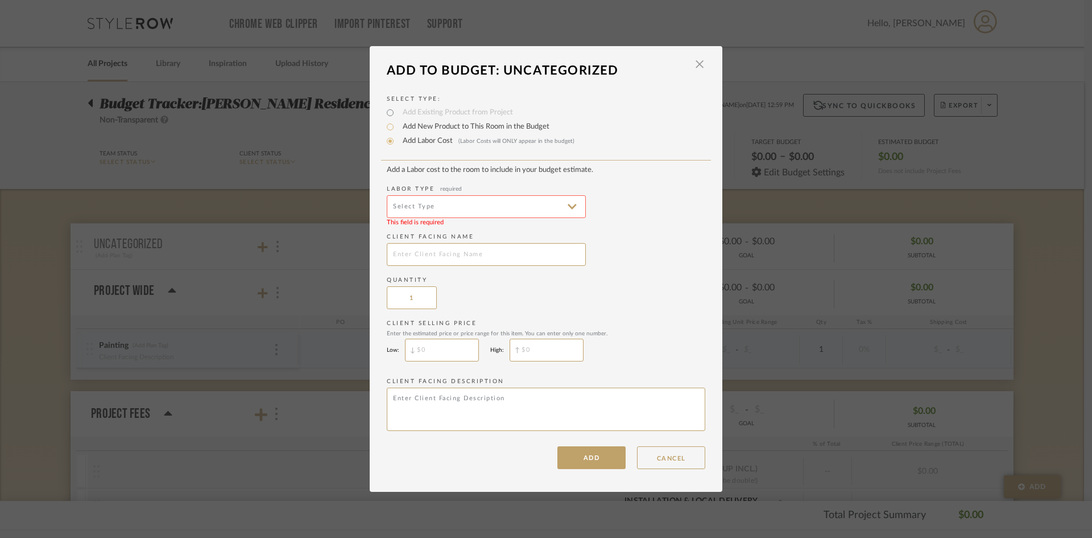
drag, startPoint x: 452, startPoint y: 269, endPoint x: 461, endPoint y: 257, distance: 14.6
click at [452, 267] on add-labor-cost "Add a Labor cost to the room to include in your budget estimate. Labor Type req…" at bounding box center [546, 300] width 319 height 269
drag, startPoint x: 461, startPoint y: 257, endPoint x: 640, endPoint y: 172, distance: 198.0
click at [468, 257] on input "text" at bounding box center [486, 254] width 199 height 23
type input "Design Fee"
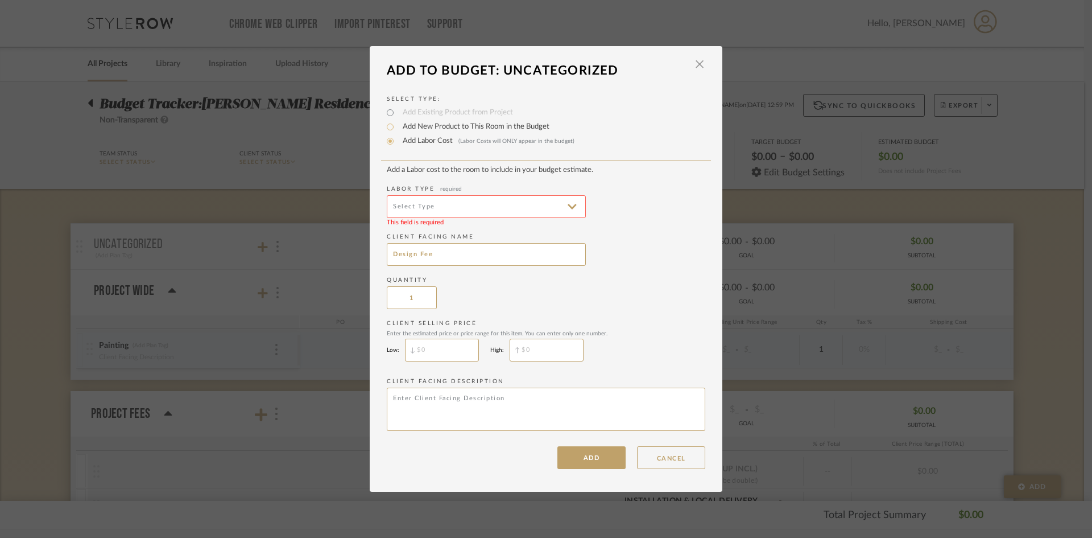
click at [683, 236] on label "Client Facing Name" at bounding box center [546, 237] width 319 height 9
click at [577, 462] on button "ADD" at bounding box center [592, 457] width 68 height 23
click at [583, 463] on button "ADD" at bounding box center [592, 457] width 68 height 23
click at [536, 210] on input at bounding box center [486, 206] width 199 height 23
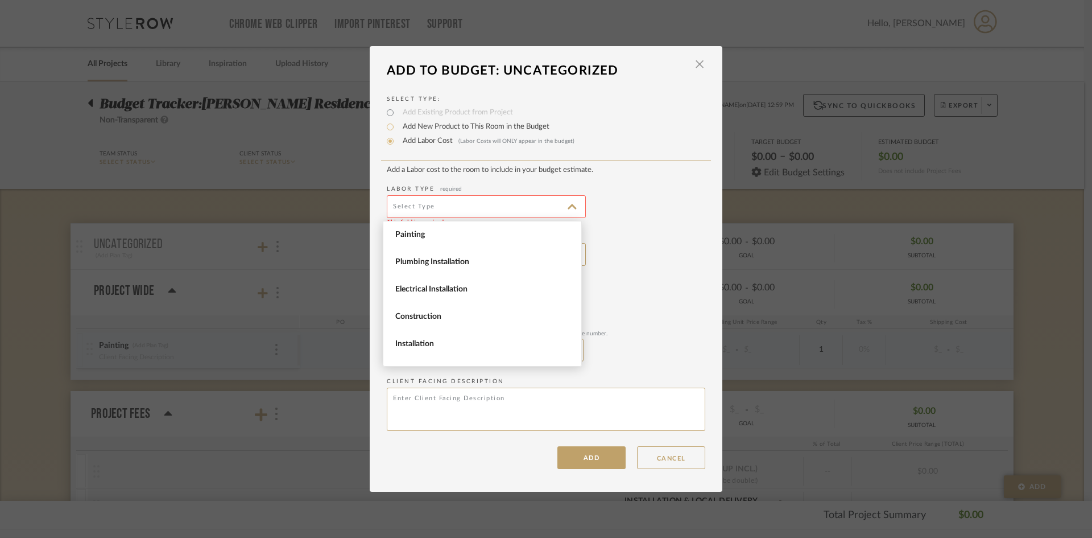
click at [445, 164] on div "Select Type: Add Existing Product from Project Add New Product to This Room in …" at bounding box center [546, 276] width 353 height 386
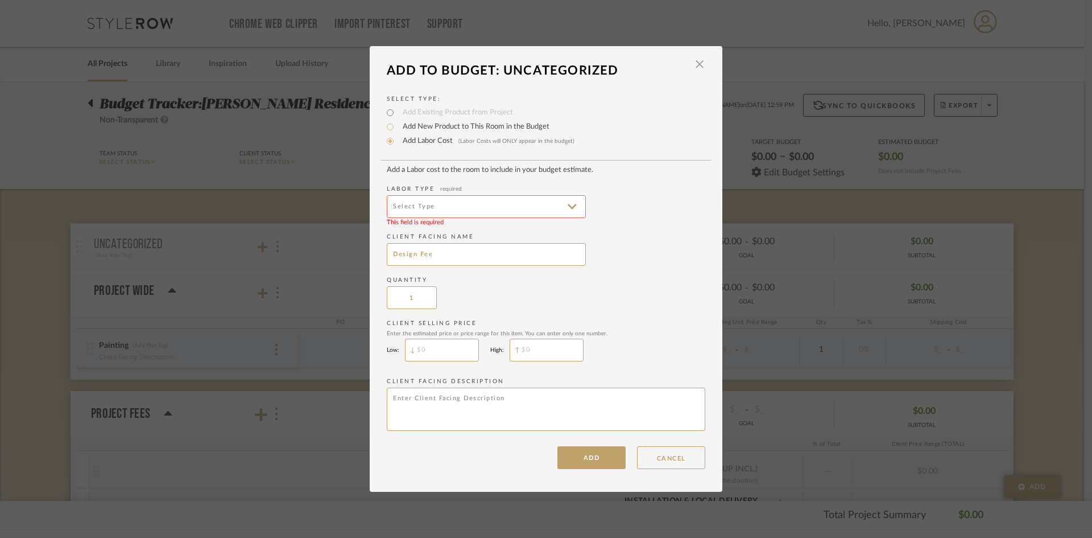
click at [387, 115] on mat-radio-group "Add Existing Product from Project Add New Product to This Room in the Budget Ad…" at bounding box center [546, 127] width 319 height 38
click at [387, 114] on mat-radio-group "Add Existing Product from Project Add New Product to This Room in the Budget Ad…" at bounding box center [546, 127] width 319 height 38
click at [383, 139] on input "Add Labor Cost (Labor Costs will ONLY appear in the budget)" at bounding box center [390, 141] width 14 height 14
click at [548, 207] on input at bounding box center [486, 206] width 199 height 23
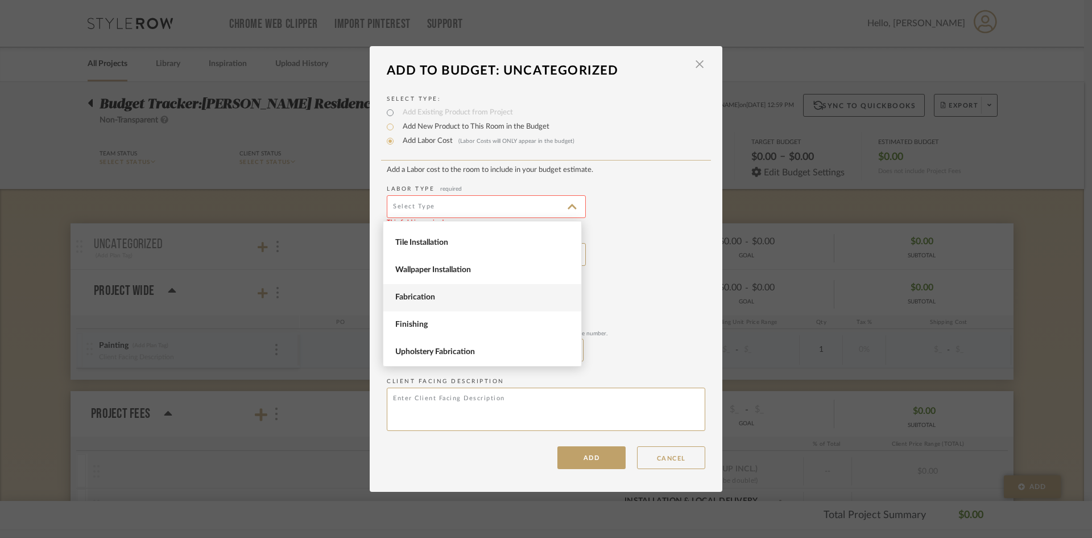
click at [489, 294] on span "Fabrication" at bounding box center [483, 297] width 177 height 10
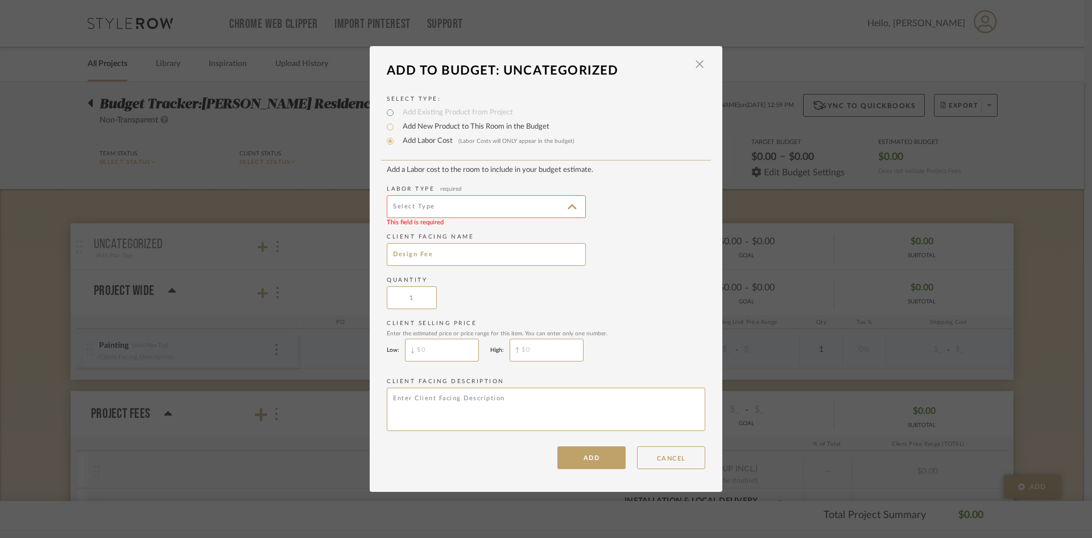
type input "Fabrication"
click at [590, 454] on button "ADD" at bounding box center [592, 457] width 68 height 23
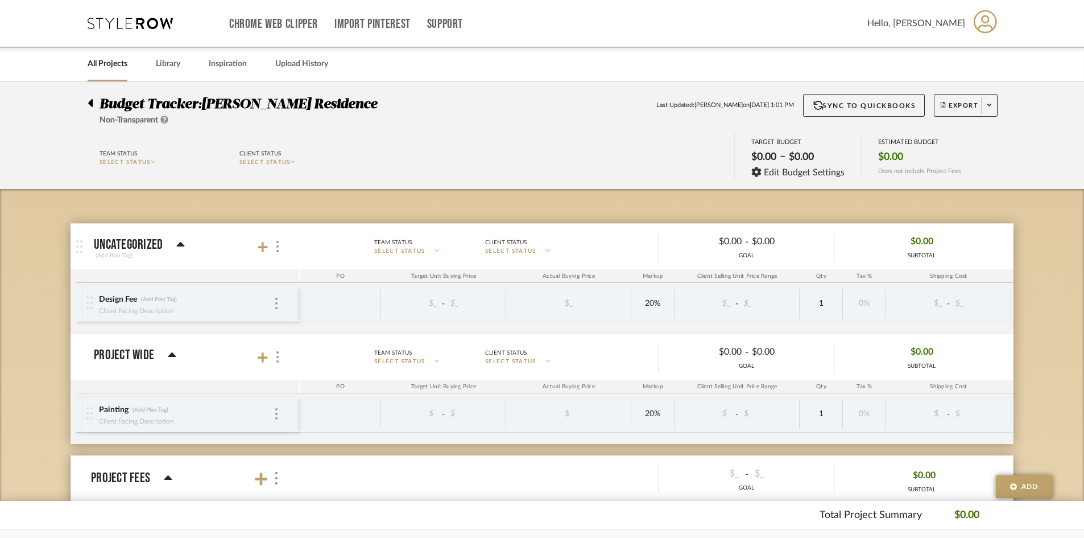
click at [279, 305] on div "Design Fee (Add Plan Tag) Client Facing Description" at bounding box center [191, 303] width 211 height 35
click at [277, 306] on img at bounding box center [276, 303] width 2 height 11
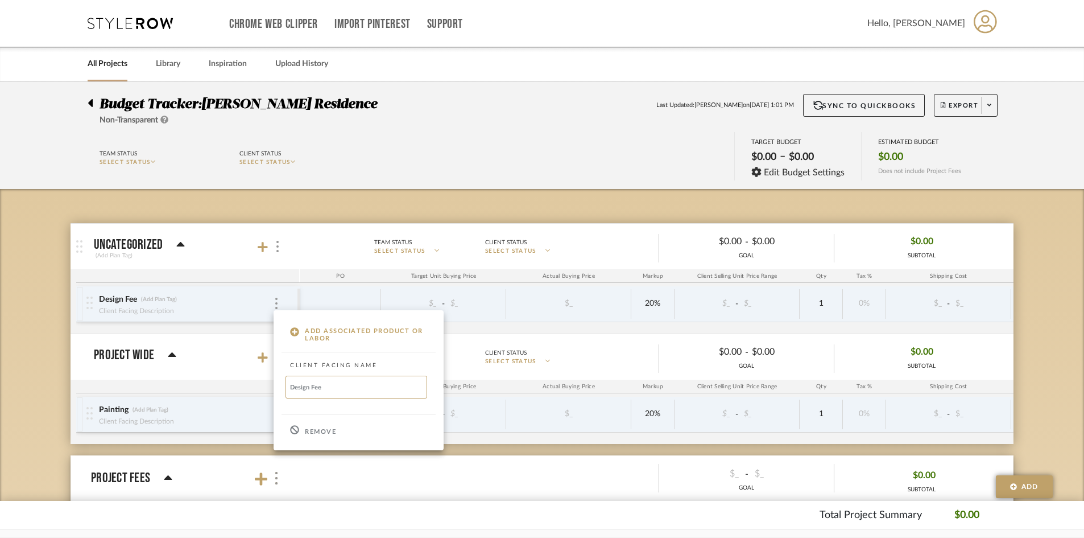
click at [612, 173] on div at bounding box center [542, 269] width 1084 height 538
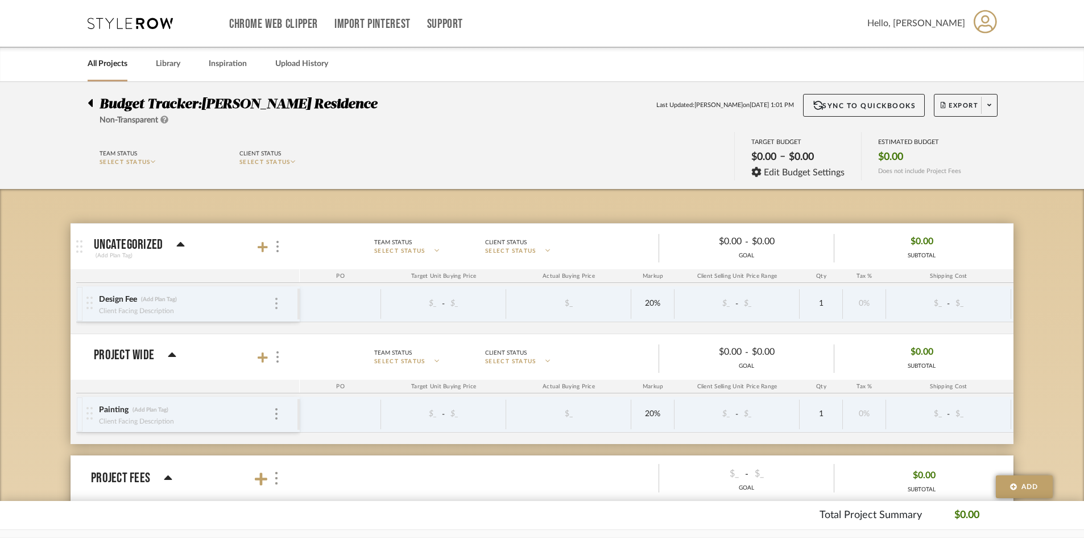
click at [277, 303] on img at bounding box center [276, 303] width 2 height 11
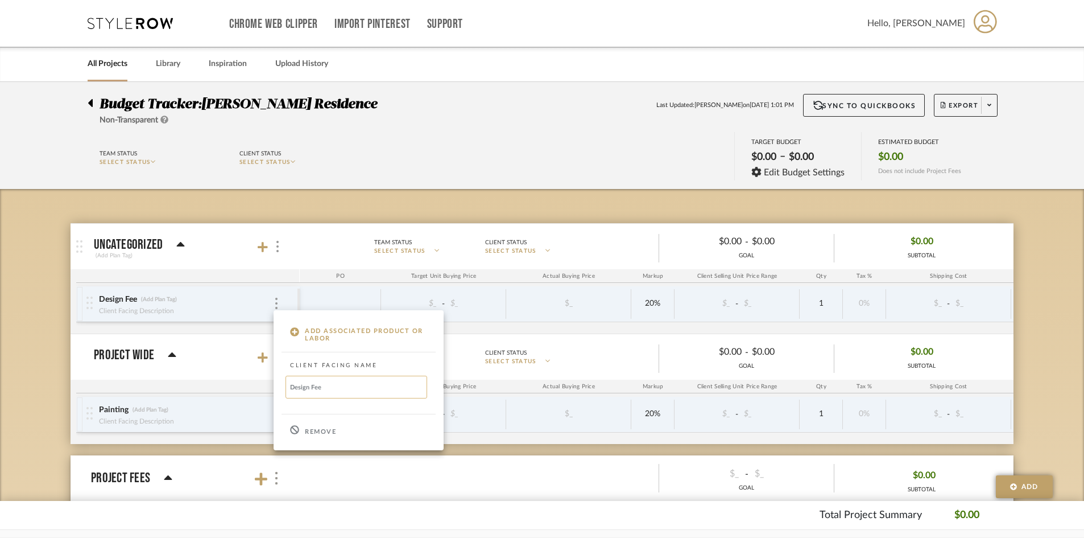
click at [341, 398] on input "Design Fee" at bounding box center [357, 387] width 142 height 23
drag, startPoint x: 344, startPoint y: 395, endPoint x: 263, endPoint y: 390, distance: 80.9
click at [263, 390] on div "Add Associated Product or Labor Client Facing Name Design Fee Remove" at bounding box center [542, 269] width 1084 height 538
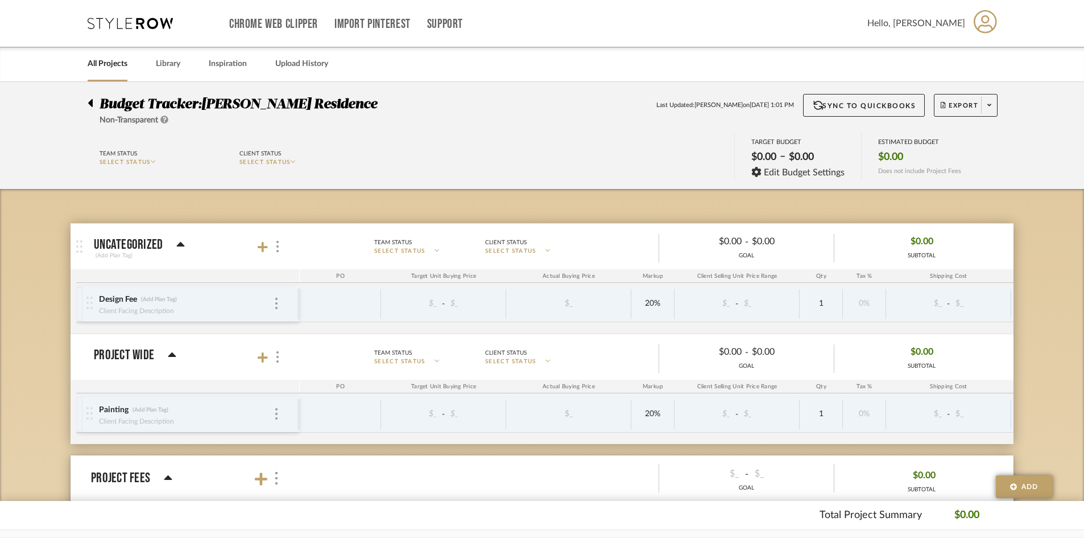
click at [269, 304] on div "Design Fee (Add Plan Tag)" at bounding box center [185, 299] width 175 height 11
click at [270, 307] on div "Design Fee (Add Plan Tag) Client Facing Description" at bounding box center [185, 303] width 175 height 35
click at [275, 307] on div at bounding box center [277, 304] width 6 height 13
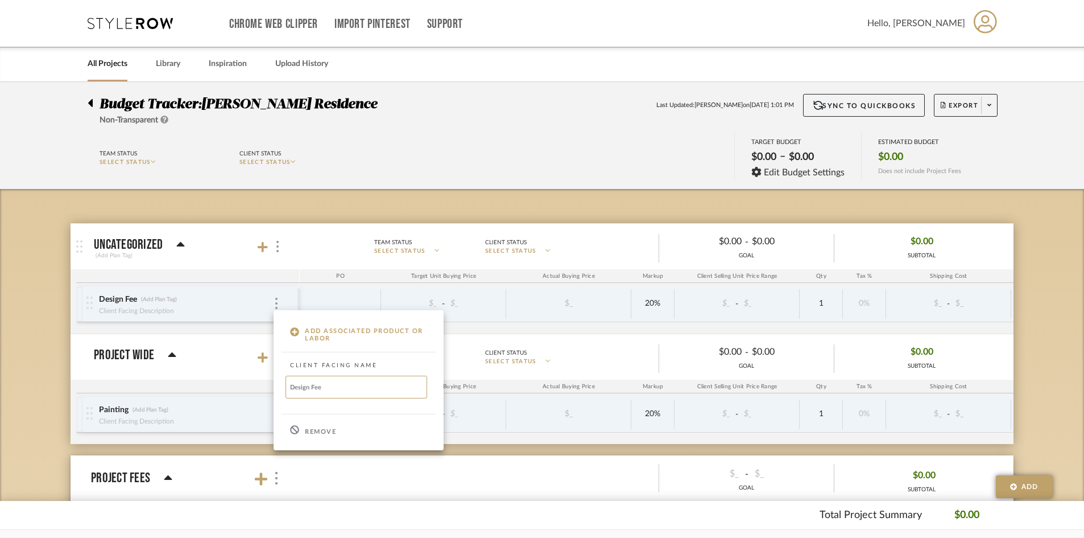
click at [281, 172] on div at bounding box center [542, 269] width 1084 height 538
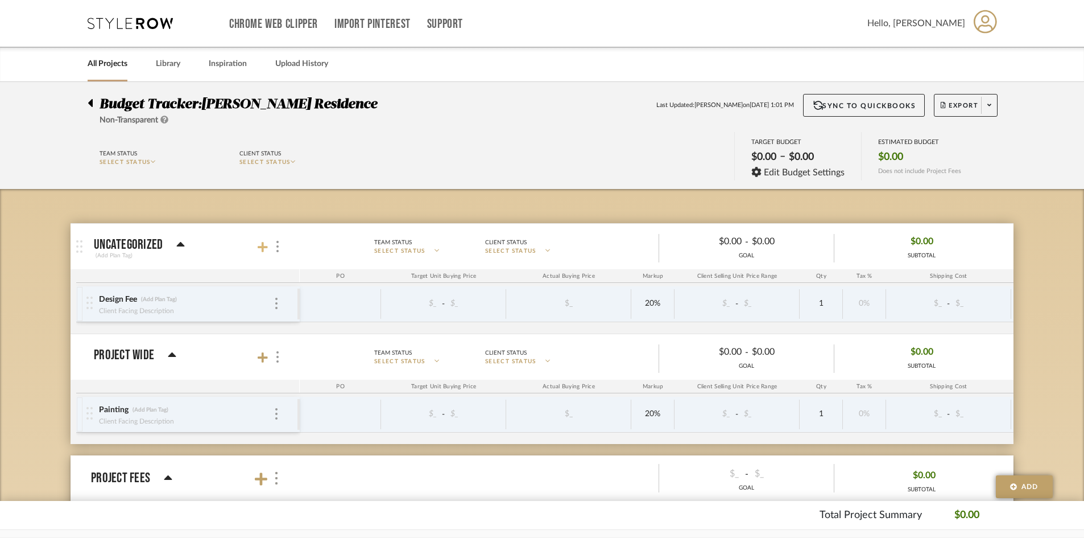
click at [262, 252] on icon at bounding box center [263, 246] width 10 height 11
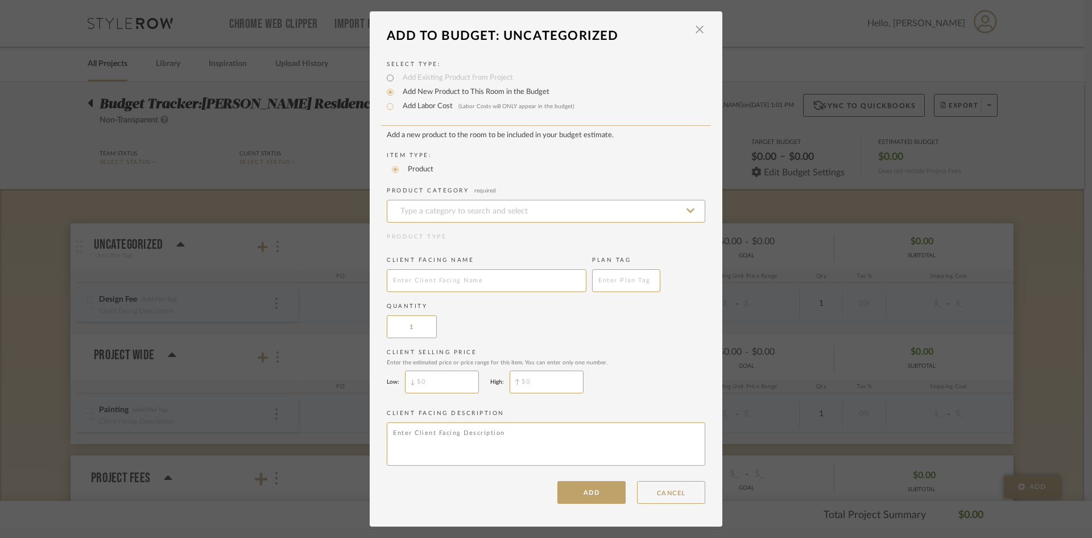
click at [421, 106] on label "Add Labor Cost (Labor Costs will ONLY appear in the budget)" at bounding box center [486, 106] width 178 height 11
click at [397, 106] on input "Add Labor Cost (Labor Costs will ONLY appear in the budget)" at bounding box center [390, 107] width 14 height 14
radio input "true"
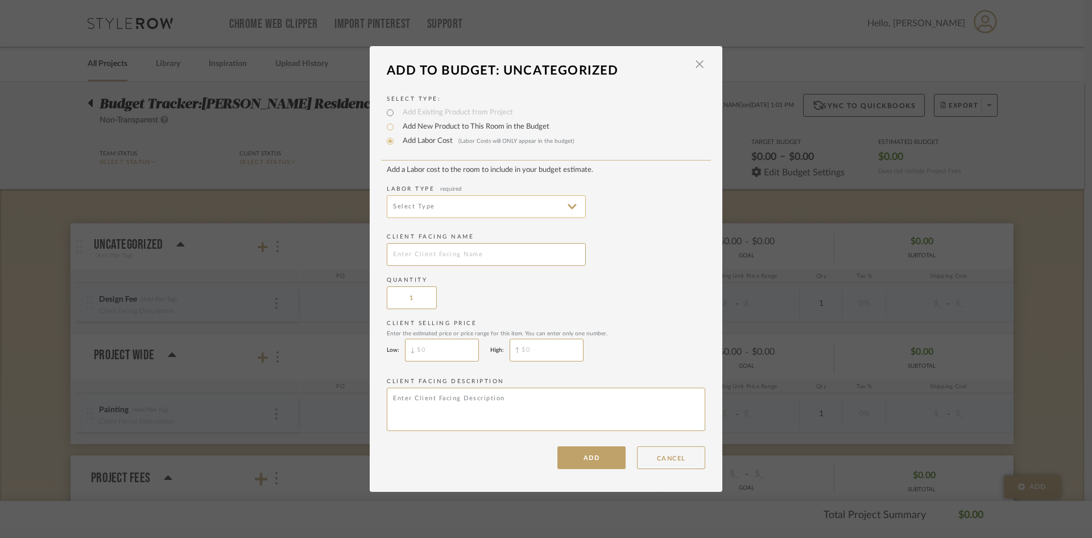
click at [426, 204] on input at bounding box center [486, 206] width 199 height 23
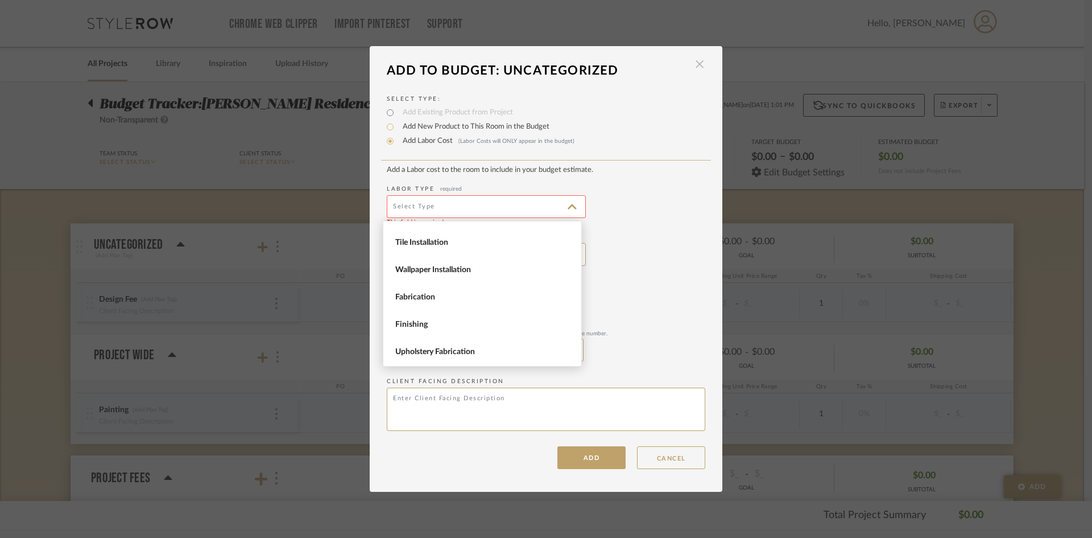
click at [696, 67] on span "button" at bounding box center [699, 64] width 23 height 23
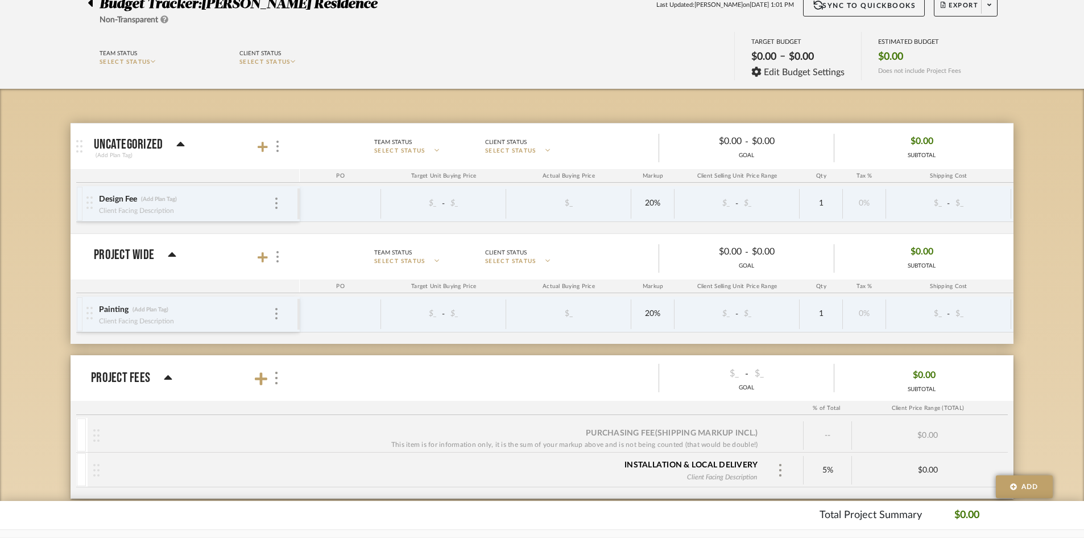
scroll to position [171, 0]
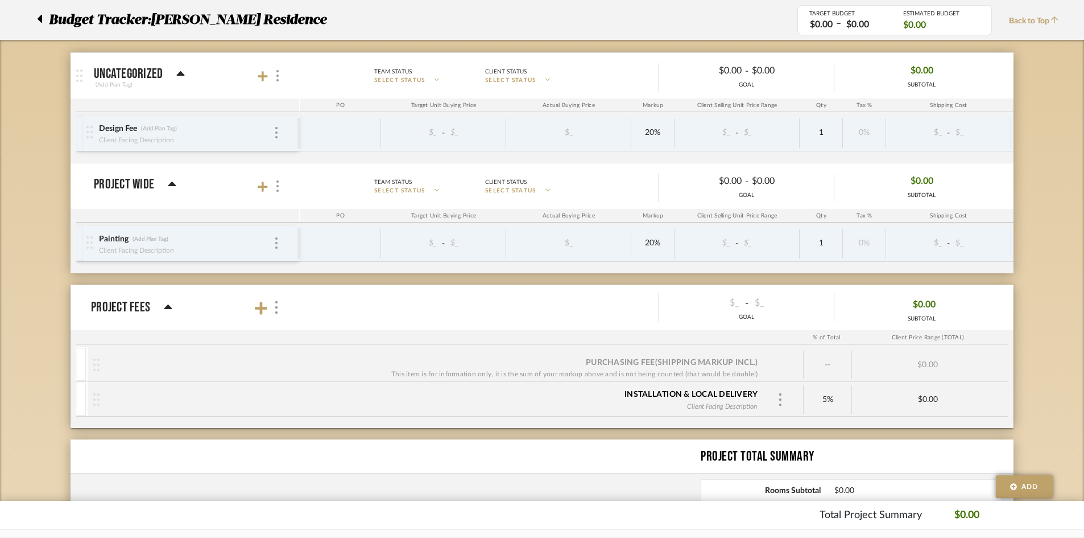
click at [271, 135] on div "Design Fee (Add Plan Tag) Client Facing Description" at bounding box center [185, 133] width 175 height 35
click at [271, 129] on div "Design Fee (Add Plan Tag)" at bounding box center [185, 128] width 175 height 11
click at [271, 130] on div "Design Fee (Add Plan Tag)" at bounding box center [185, 128] width 175 height 11
drag, startPoint x: 271, startPoint y: 130, endPoint x: 175, endPoint y: 135, distance: 96.3
click at [196, 134] on div "Design Fee (Add Plan Tag) Client Facing Description" at bounding box center [185, 133] width 175 height 35
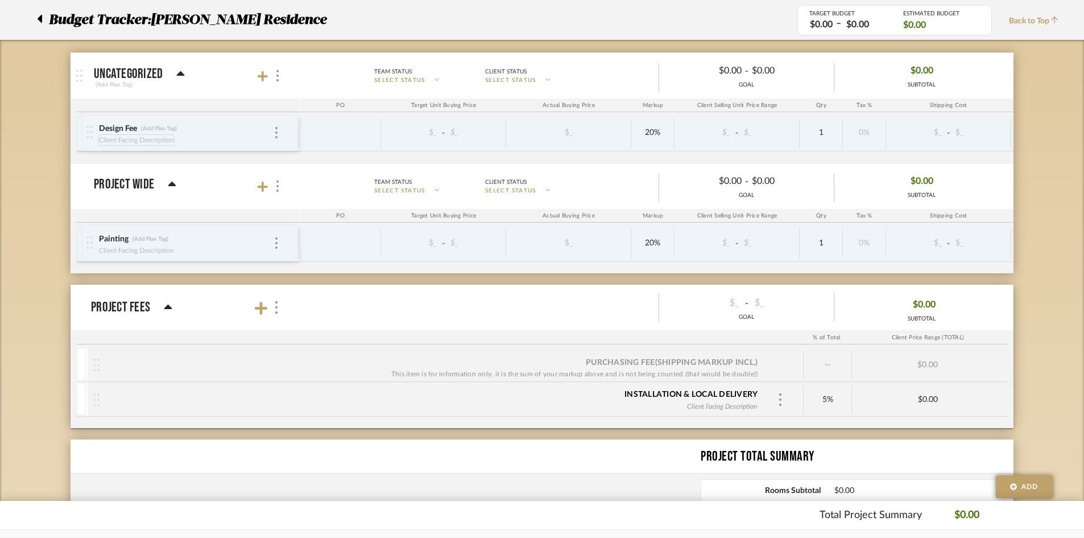
click at [139, 143] on div "Client Facing Description" at bounding box center [136, 139] width 76 height 11
